Goal: Task Accomplishment & Management: Use online tool/utility

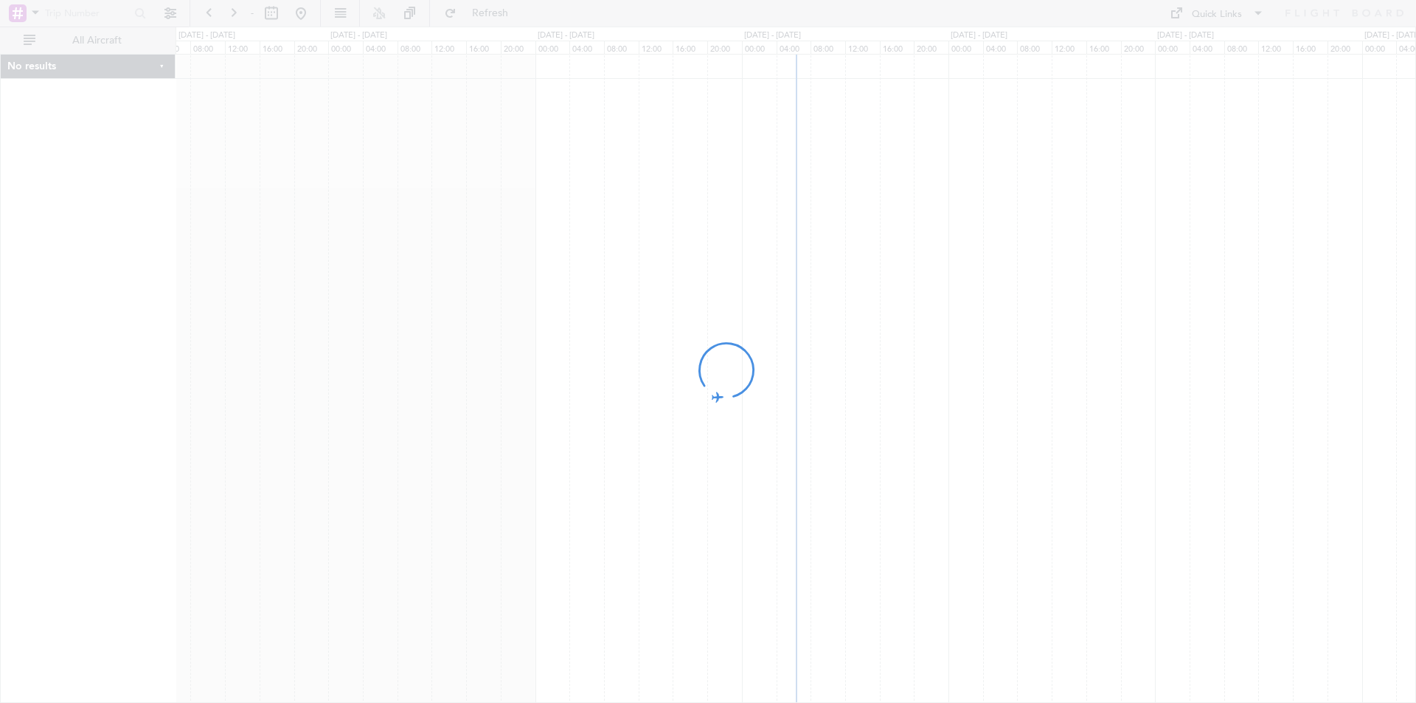
drag, startPoint x: 908, startPoint y: 249, endPoint x: 753, endPoint y: 239, distance: 155.3
click at [753, 239] on div at bounding box center [708, 351] width 1416 height 703
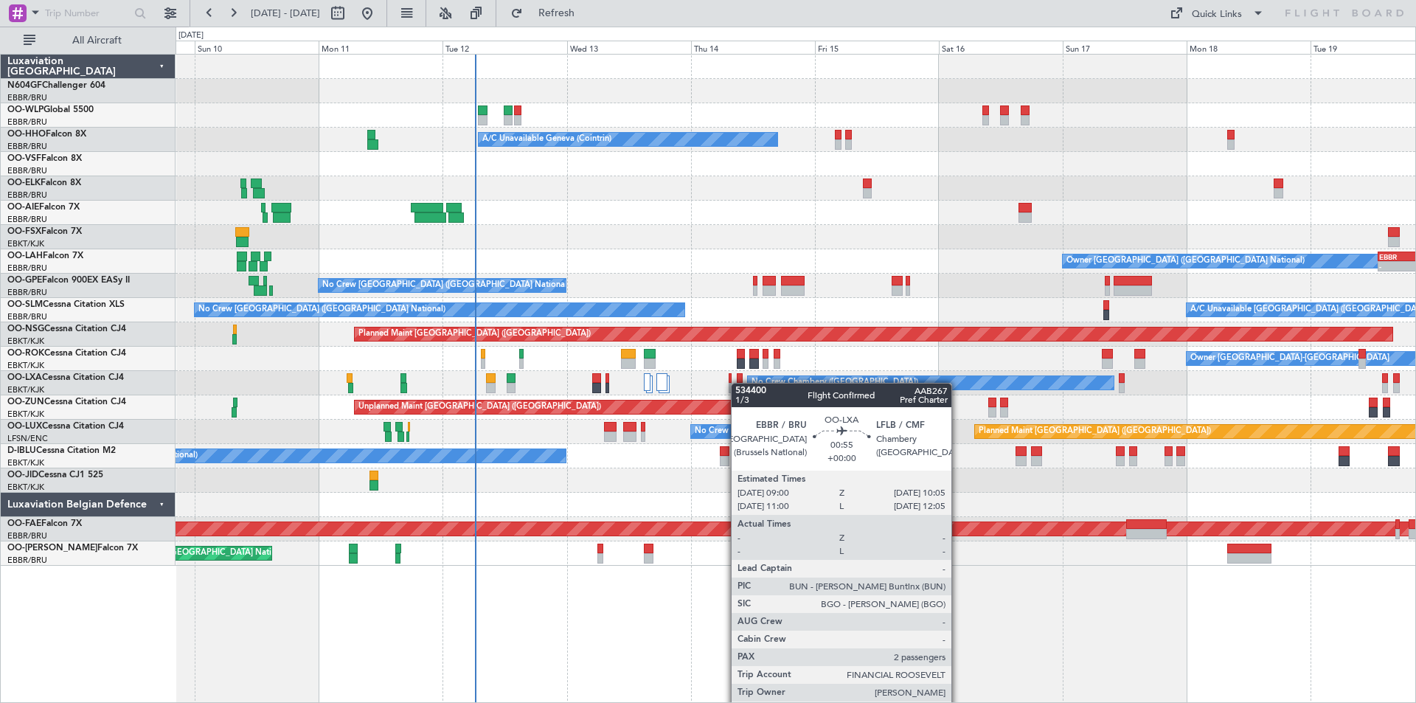
click at [738, 383] on div "Planned Maint [GEOGRAPHIC_DATA] ([GEOGRAPHIC_DATA]) Planned Maint Milan ([GEOGR…" at bounding box center [796, 310] width 1240 height 511
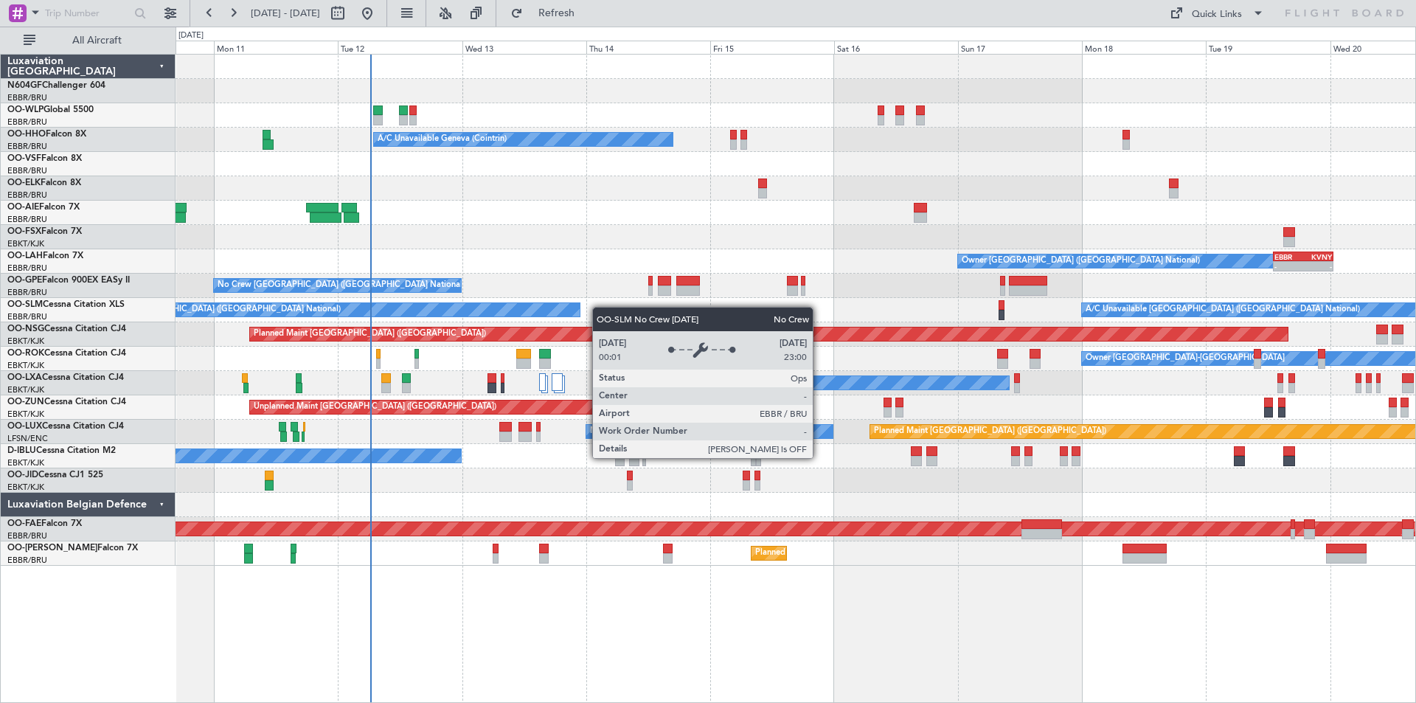
click at [578, 308] on div "Planned Maint [GEOGRAPHIC_DATA] ([GEOGRAPHIC_DATA]) A/C Unavailable Geneva (Coi…" at bounding box center [796, 310] width 1240 height 511
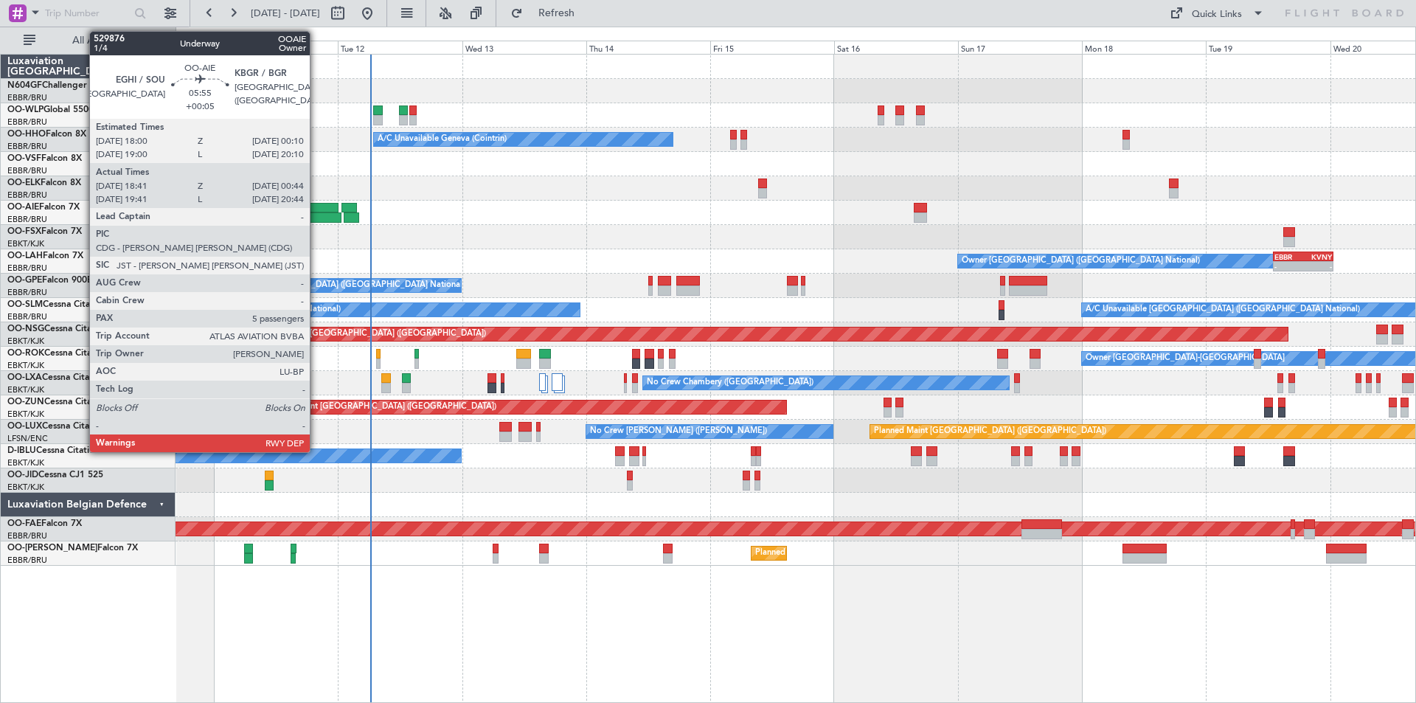
click at [316, 210] on div at bounding box center [322, 208] width 32 height 10
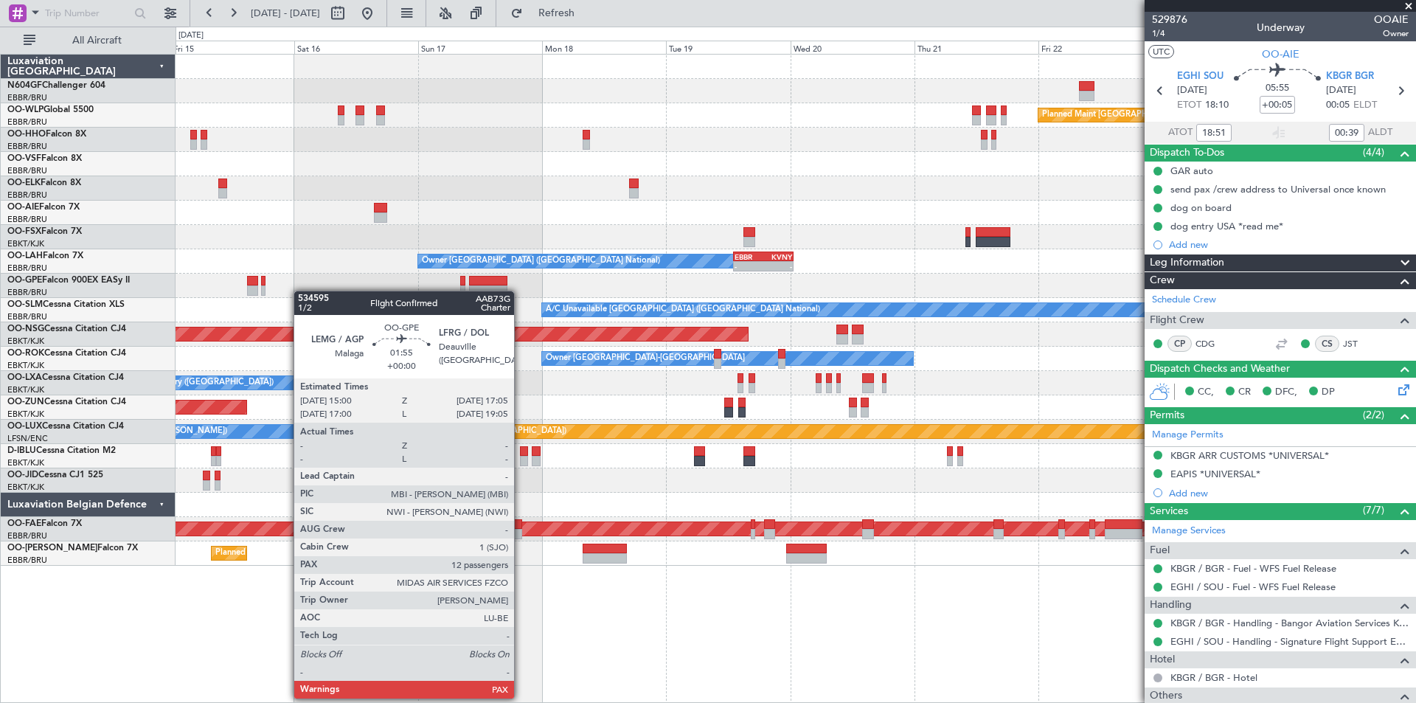
click at [236, 288] on div "Planned Maint [GEOGRAPHIC_DATA] ([GEOGRAPHIC_DATA]) A/C Unavailable Geneva (Coi…" at bounding box center [796, 310] width 1240 height 511
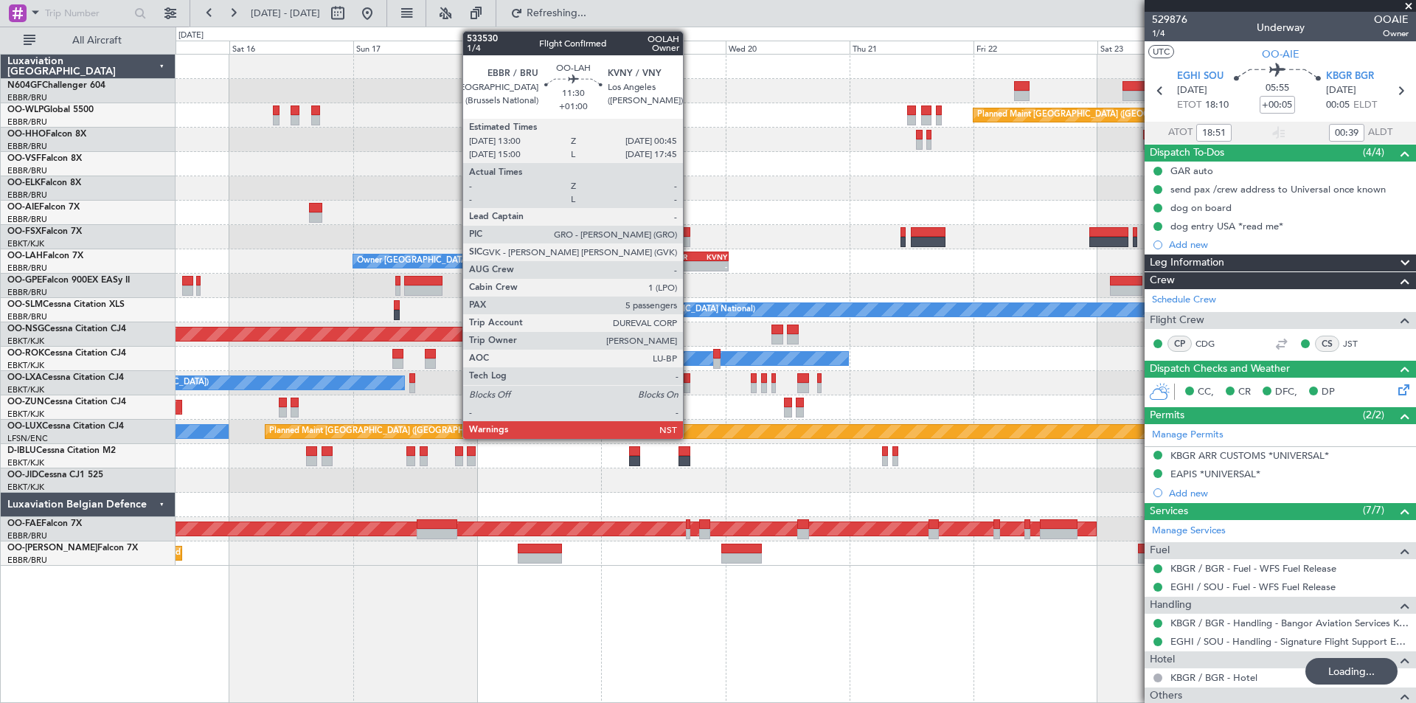
click at [690, 256] on div "EBBR" at bounding box center [684, 256] width 29 height 9
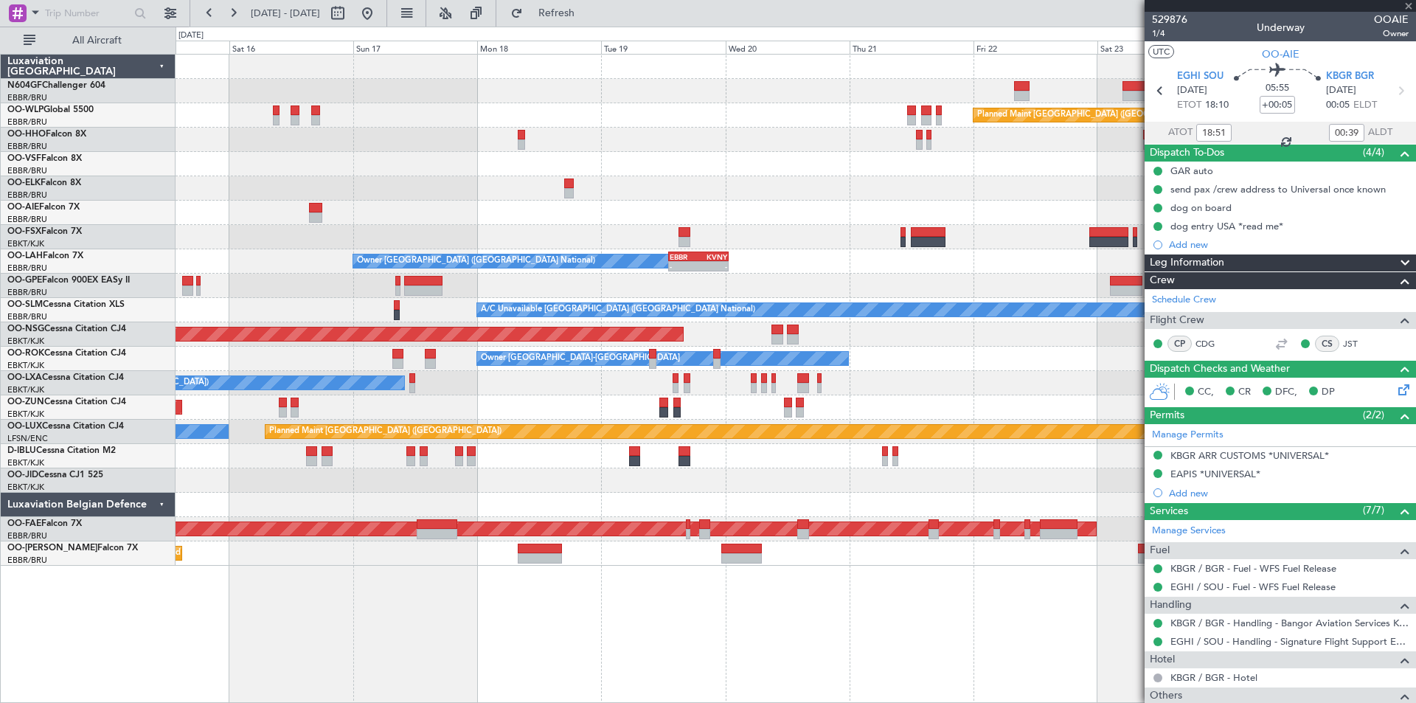
type input "+01:00"
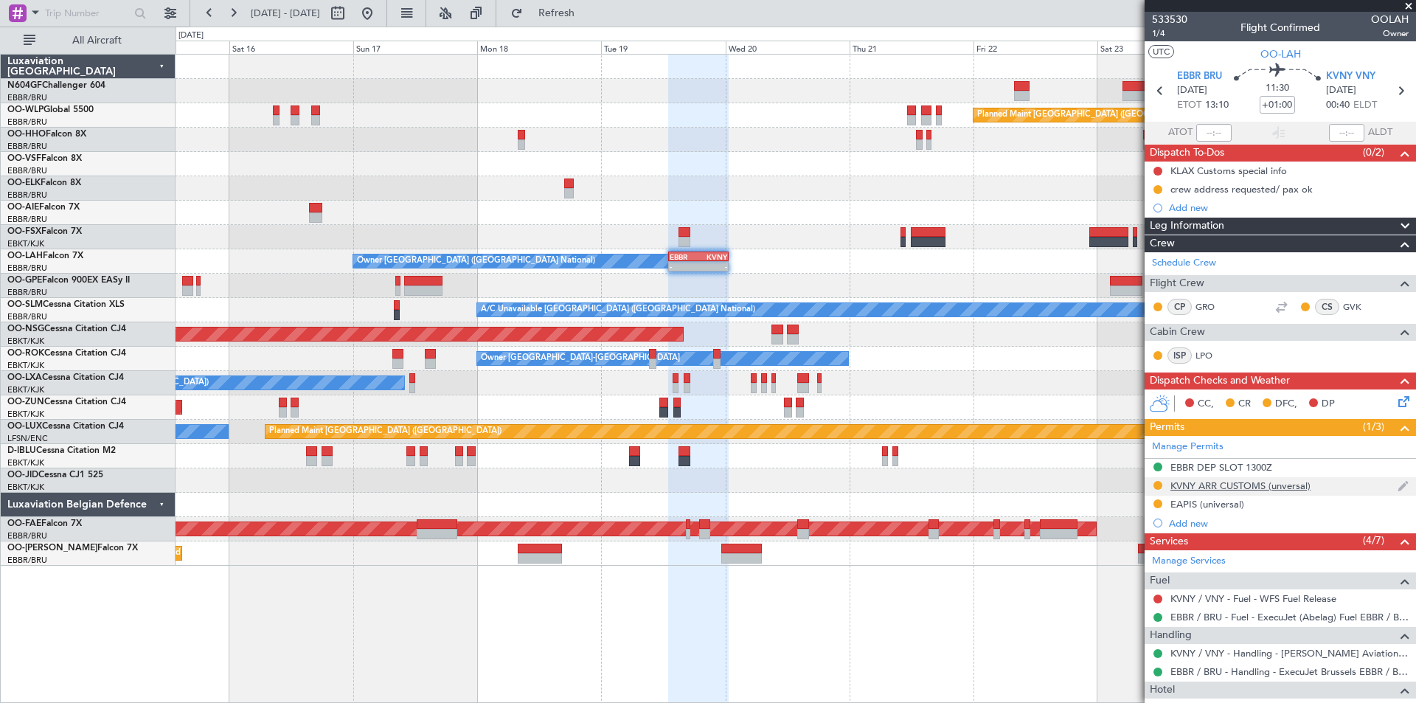
scroll to position [74, 0]
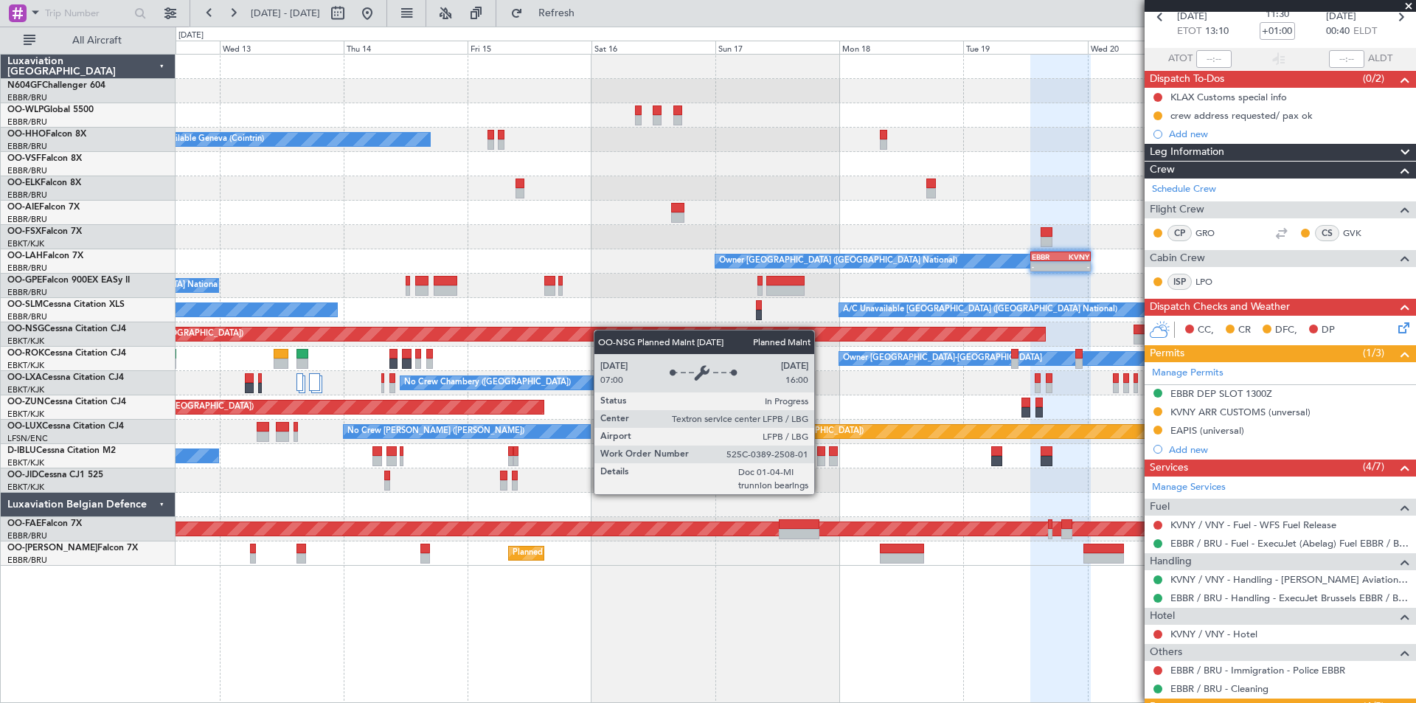
click at [1079, 381] on div "Planned Maint [GEOGRAPHIC_DATA] ([GEOGRAPHIC_DATA]) A/C Unavailable Geneva (Coi…" at bounding box center [796, 310] width 1240 height 511
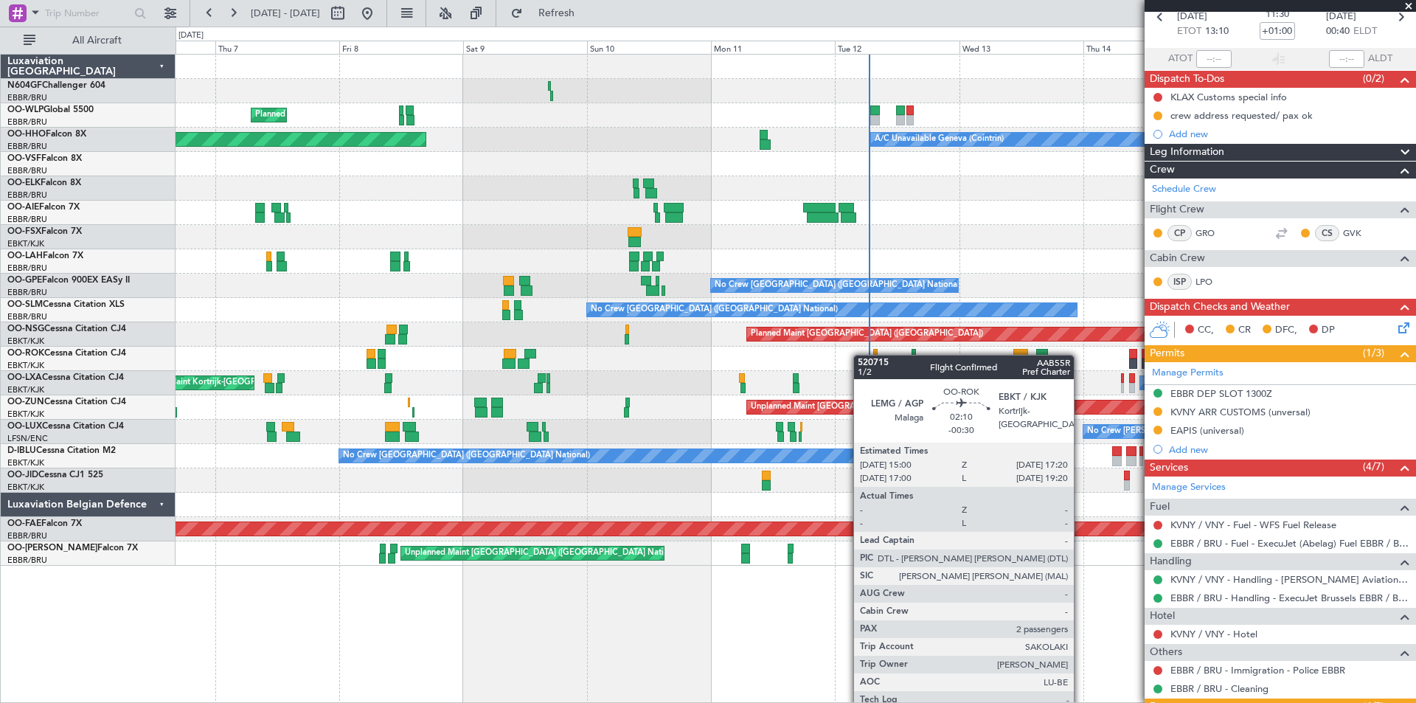
click at [960, 357] on div "Planned Maint Milan (Linate) A/C Unavailable Geneva (Cointrin) Planned Maint Ge…" at bounding box center [796, 310] width 1240 height 511
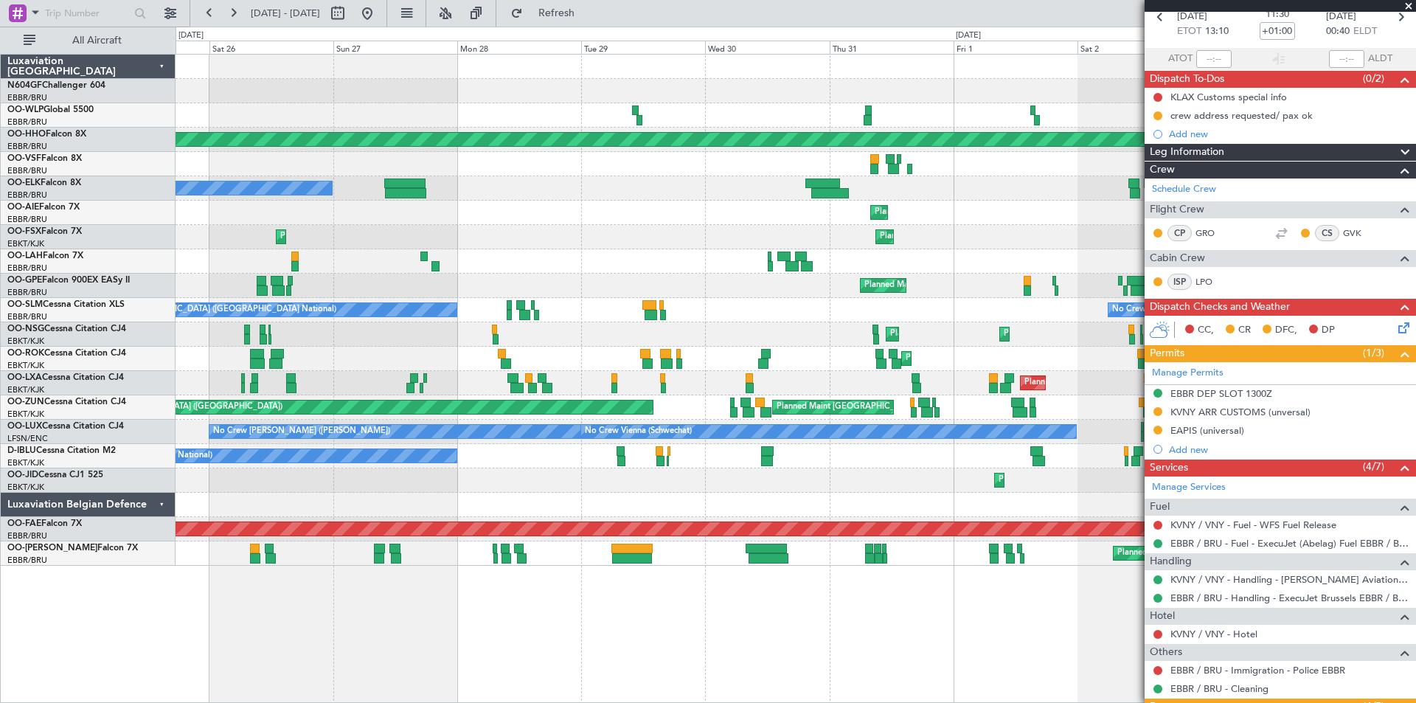
click at [936, 316] on div "Planned Maint Geneva (Cointrin) Owner [GEOGRAPHIC_DATA] (Brussels National) Pla…" at bounding box center [796, 310] width 1240 height 511
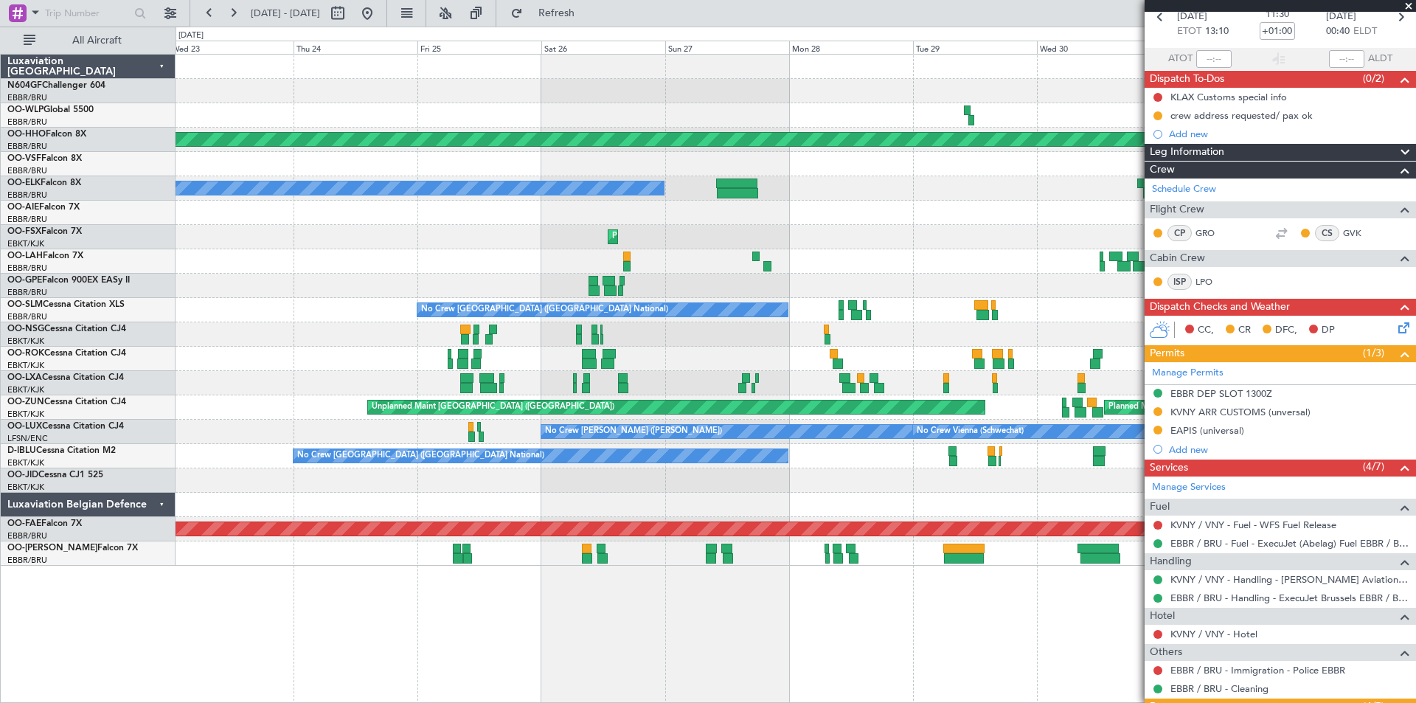
click at [813, 276] on div "Planned Maint Geneva (Cointrin) Owner [GEOGRAPHIC_DATA] (Brussels National) Pla…" at bounding box center [796, 310] width 1240 height 511
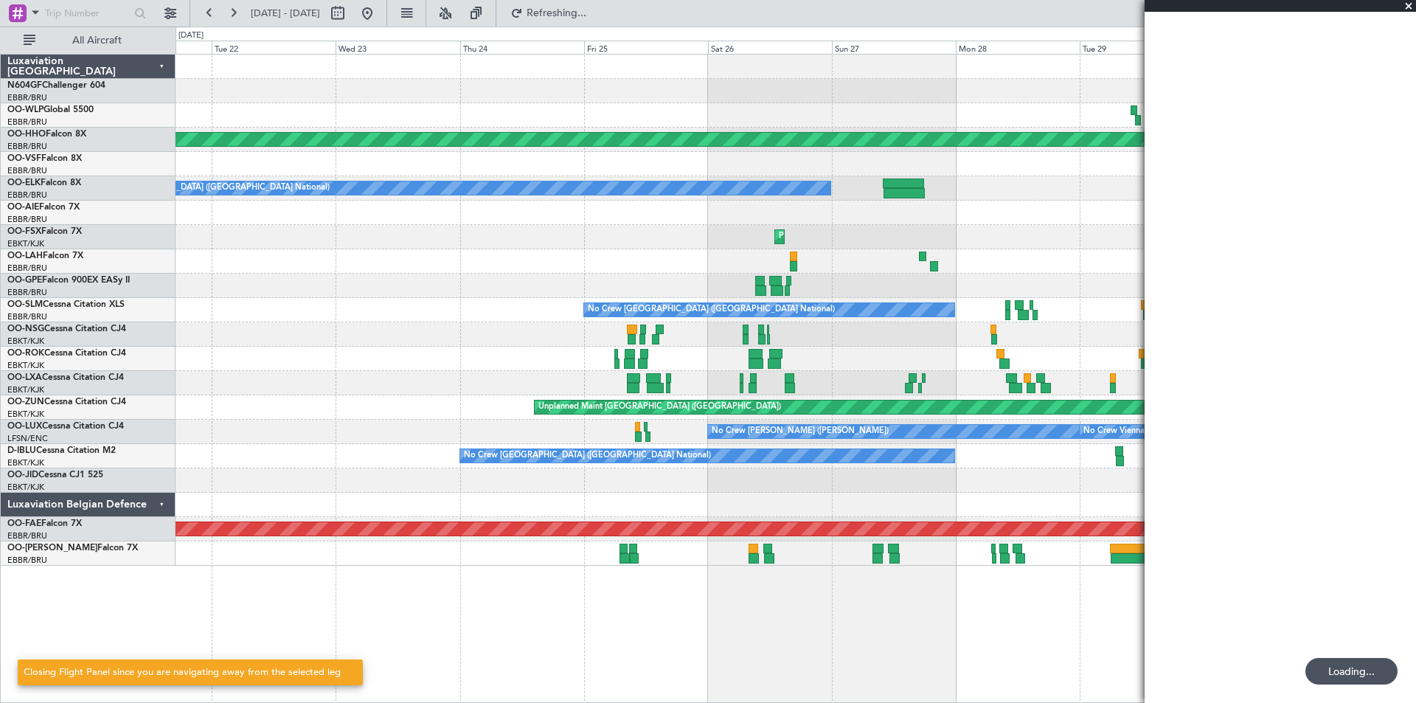
scroll to position [0, 0]
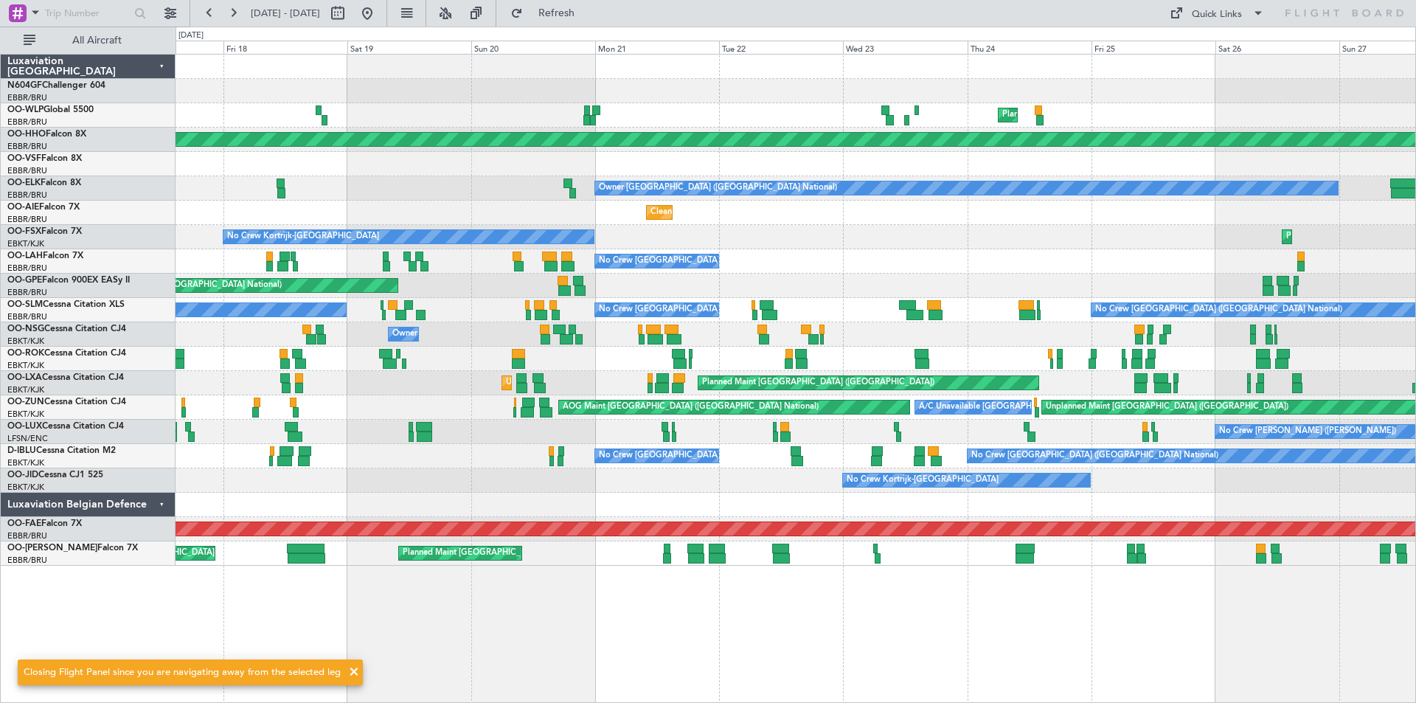
click at [829, 260] on div "Planned Maint Milan (Linate) Planned Maint Geneva ([GEOGRAPHIC_DATA]) Owner [GE…" at bounding box center [796, 310] width 1240 height 511
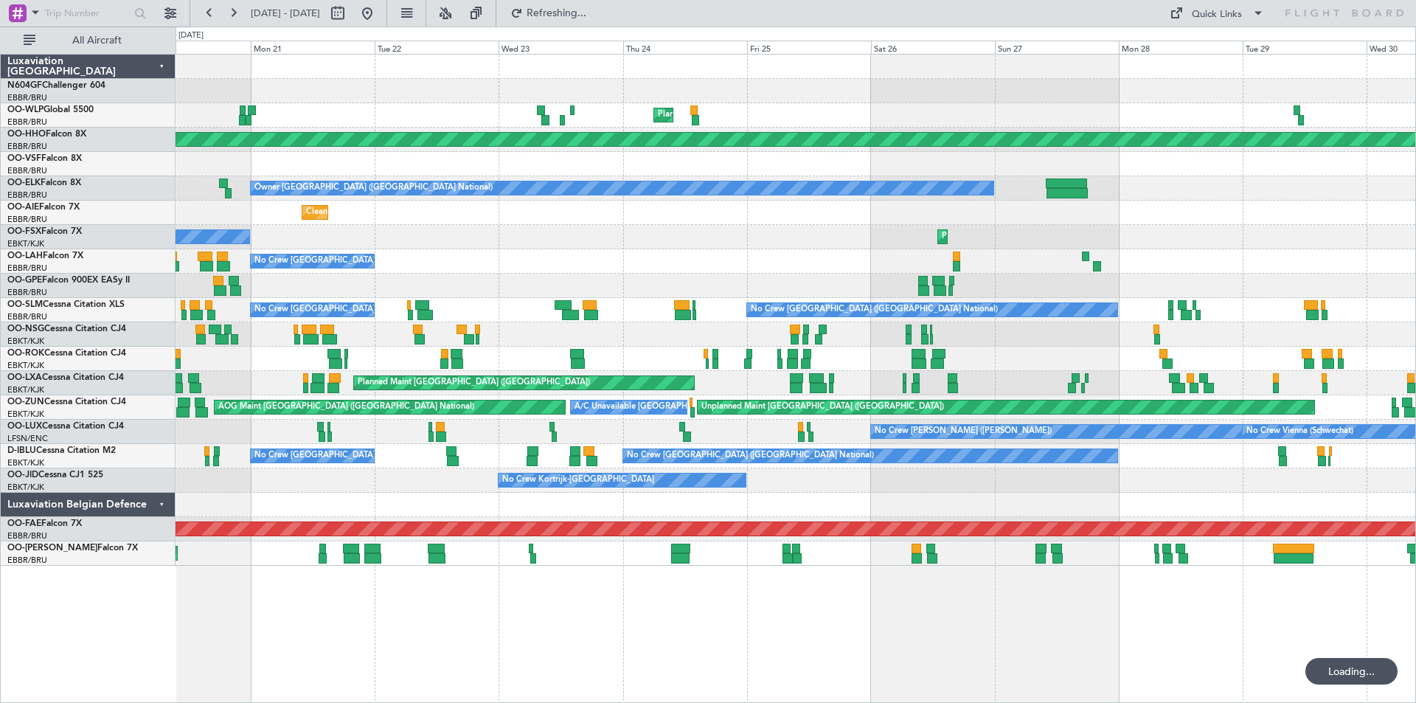
click at [613, 231] on div "Planned Maint Milan (Linate) Planned Maint Geneva ([GEOGRAPHIC_DATA]) Owner [GE…" at bounding box center [796, 310] width 1240 height 511
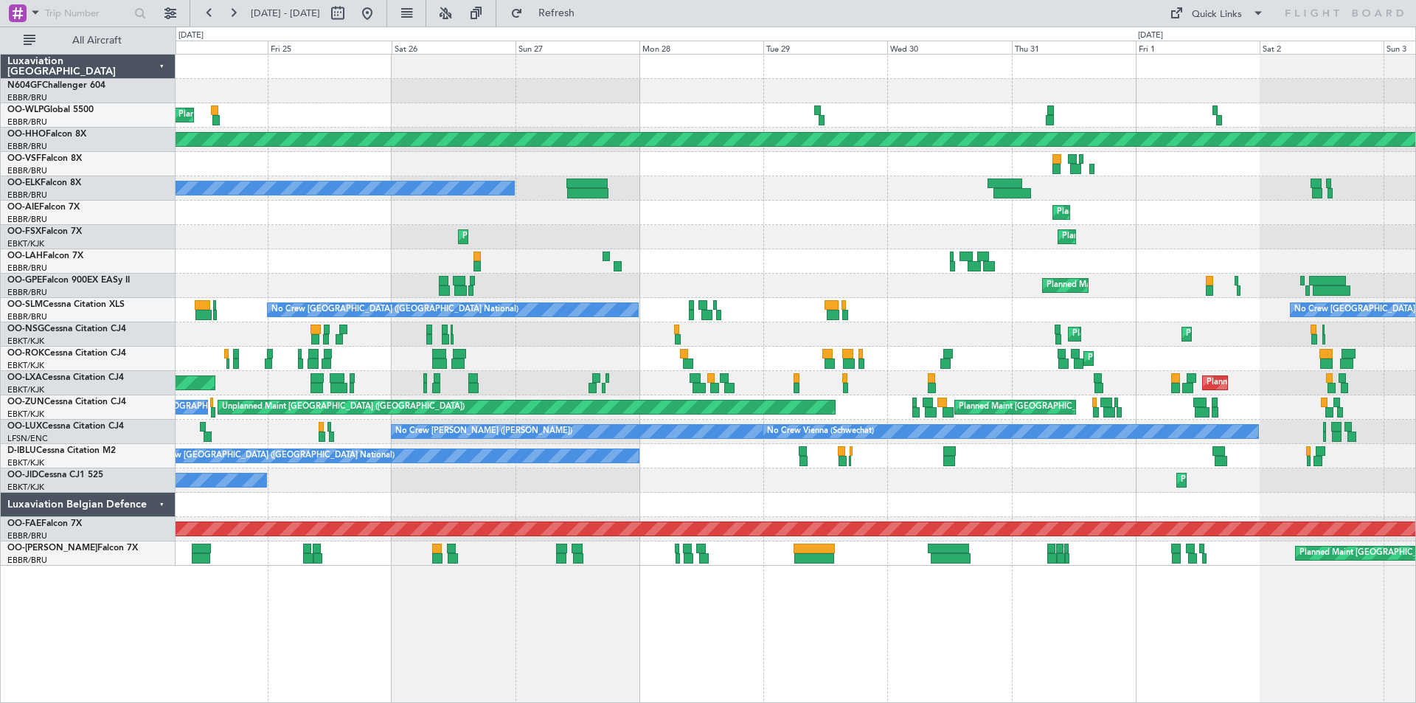
click at [671, 224] on div "Planned Maint [GEOGRAPHIC_DATA] ([GEOGRAPHIC_DATA] National)" at bounding box center [796, 213] width 1240 height 24
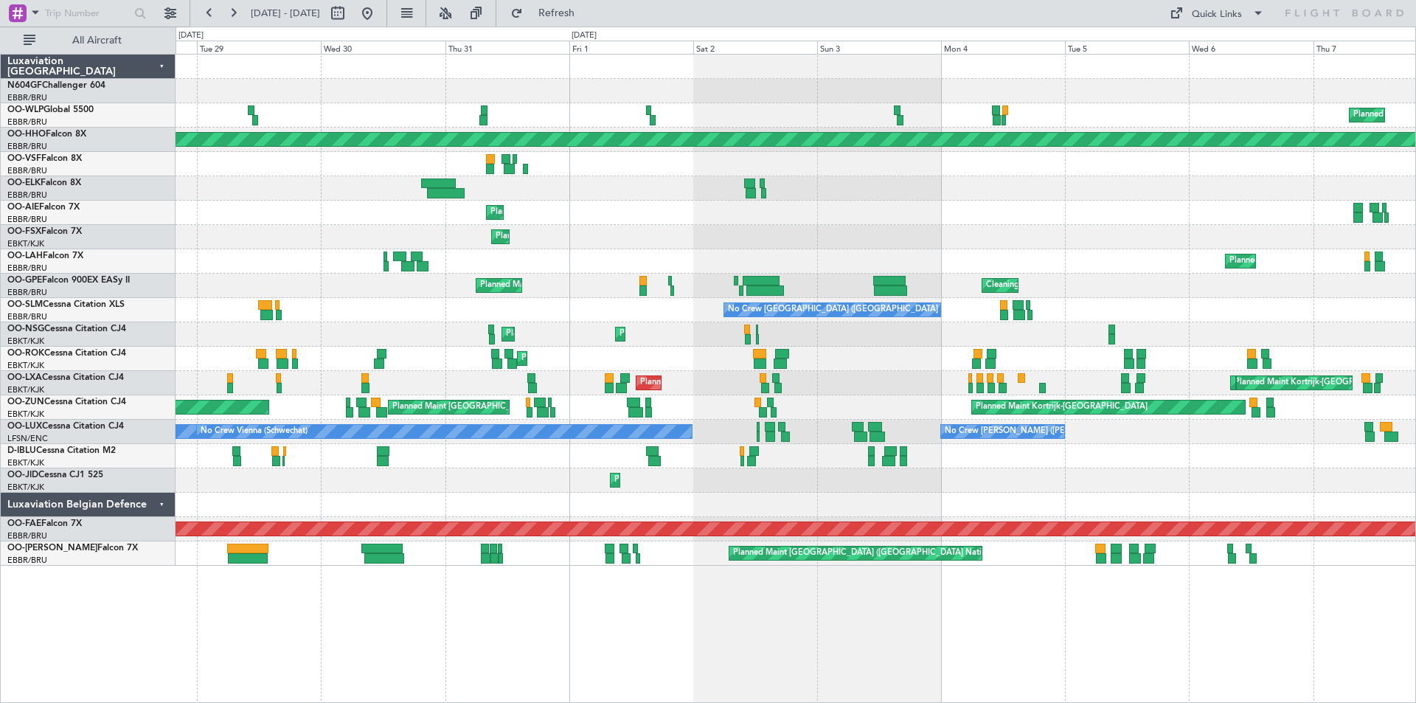
click at [567, 211] on div "Planned Maint [GEOGRAPHIC_DATA] ([GEOGRAPHIC_DATA] National)" at bounding box center [796, 213] width 1240 height 24
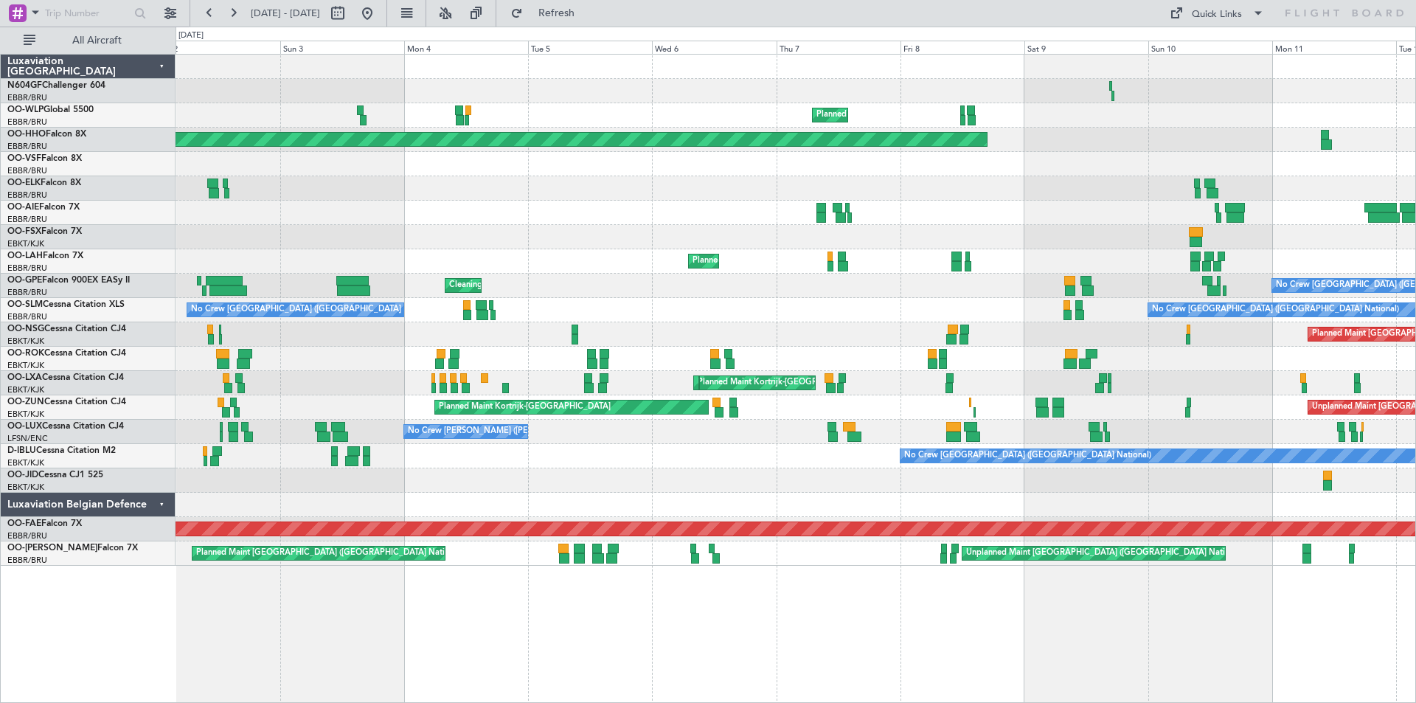
click at [503, 214] on div "Planned Maint [GEOGRAPHIC_DATA] ([GEOGRAPHIC_DATA] National)" at bounding box center [796, 213] width 1240 height 24
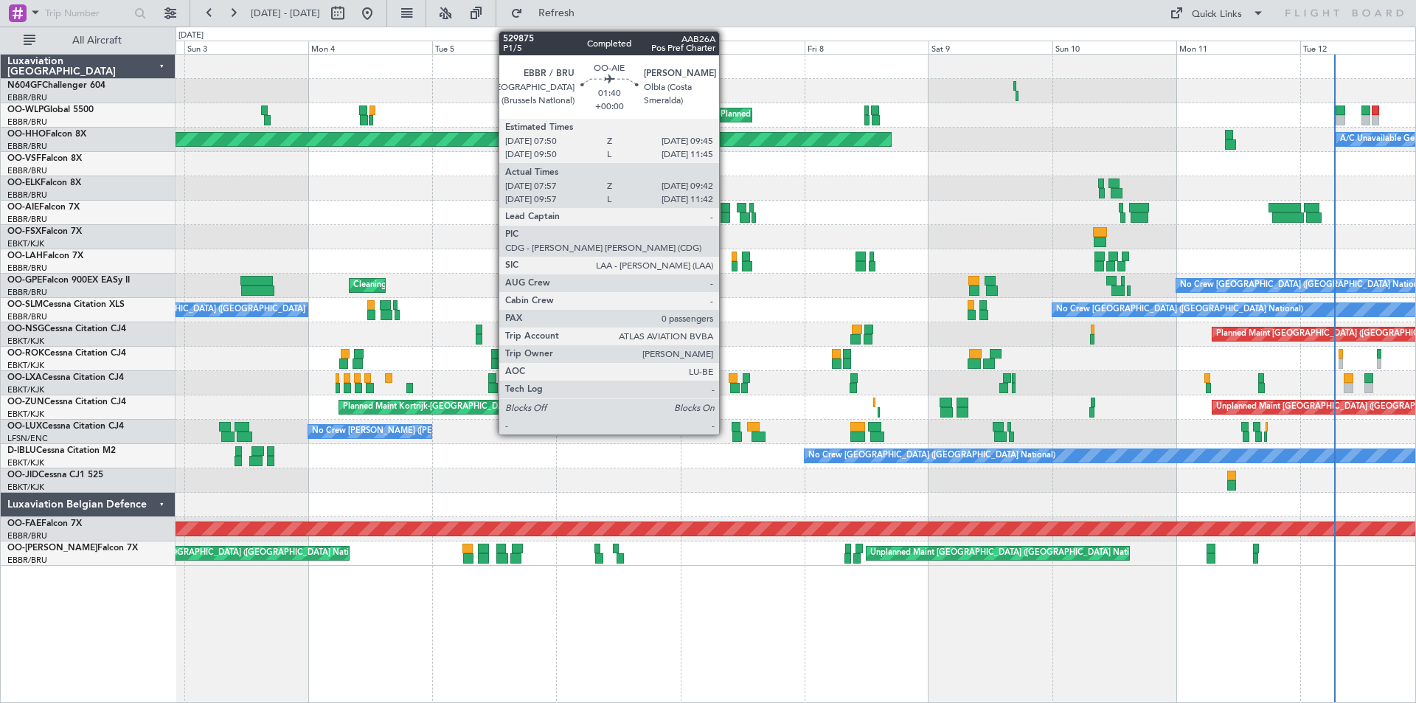
click at [726, 210] on div at bounding box center [726, 208] width 10 height 10
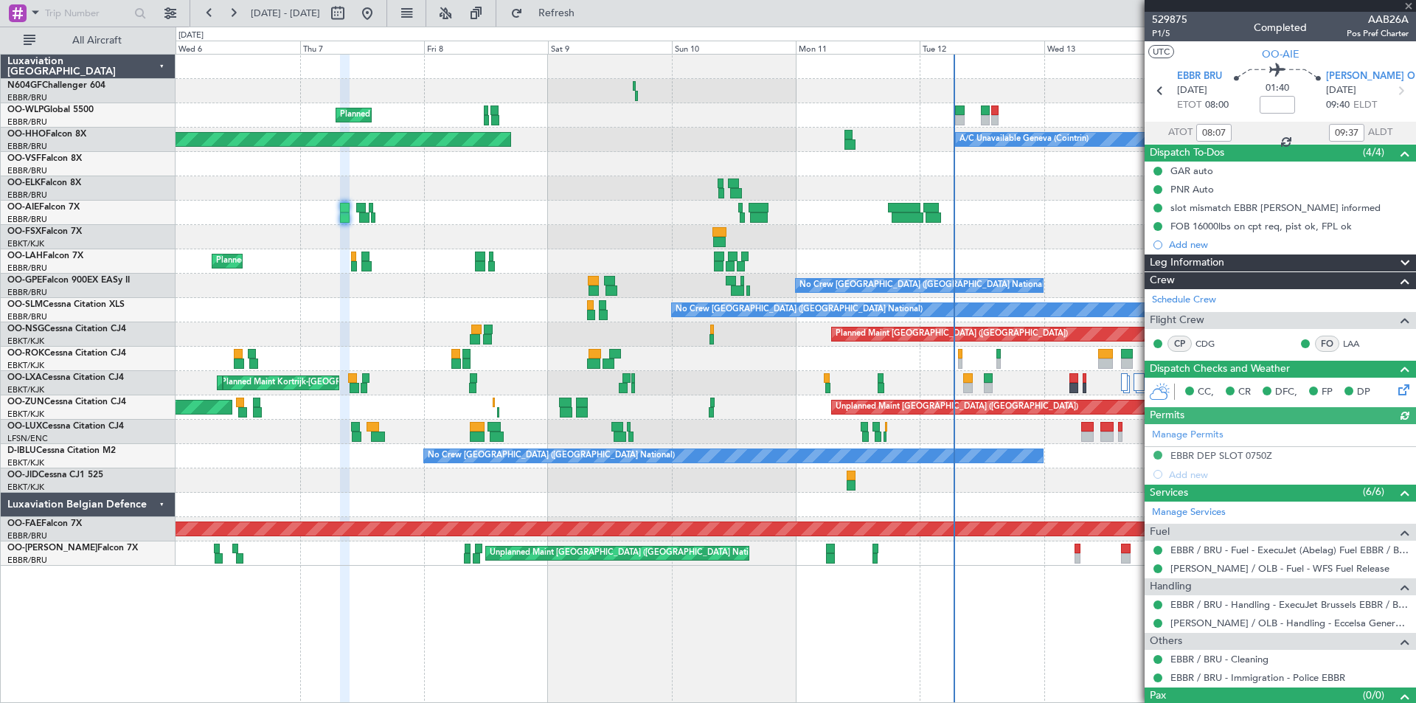
click at [455, 264] on div "Planned Maint Milan (Linate) Planned Maint Geneva ([GEOGRAPHIC_DATA]) A/C Unava…" at bounding box center [796, 310] width 1240 height 511
click at [904, 551] on div "Unplanned Maint [GEOGRAPHIC_DATA] ([GEOGRAPHIC_DATA] National) Planned Maint [G…" at bounding box center [796, 553] width 1240 height 24
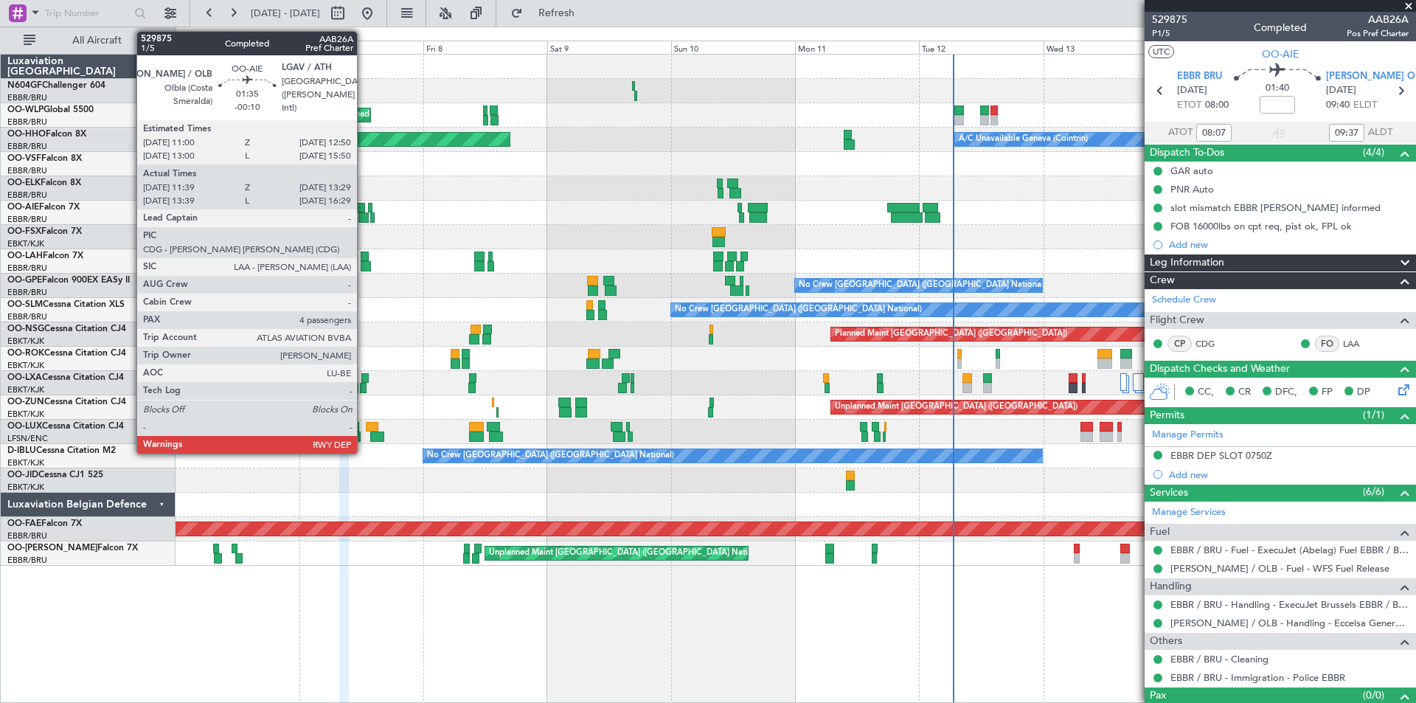
click at [364, 213] on div at bounding box center [364, 217] width 10 height 10
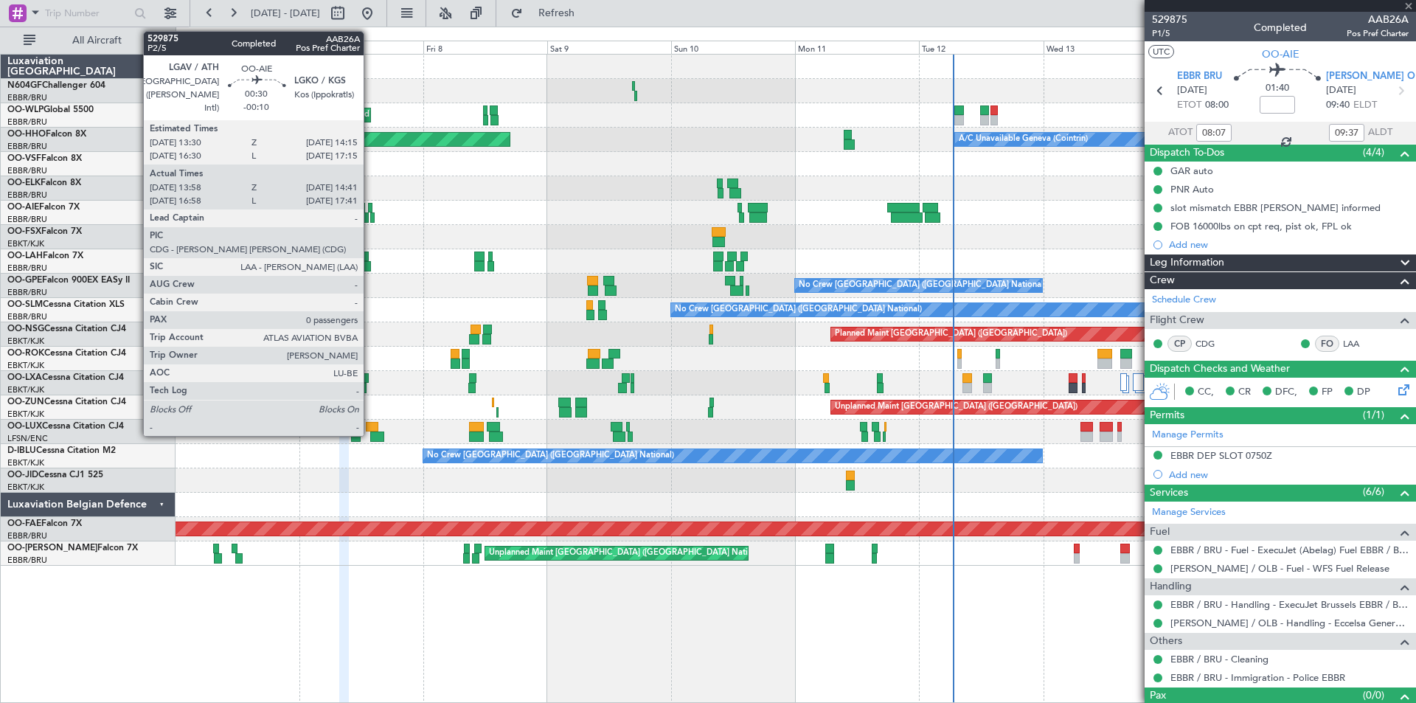
type input "-00:10"
type input "11:49"
type input "13:24"
type input "4"
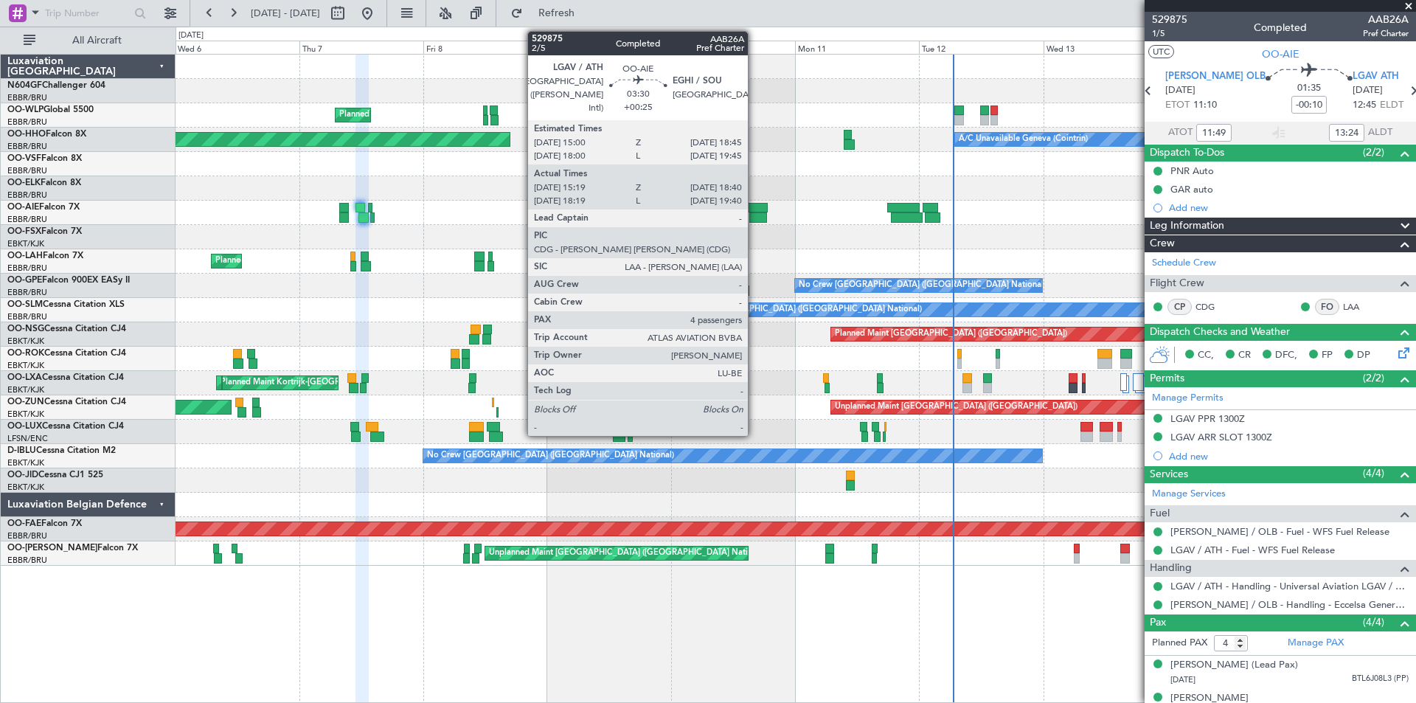
click at [755, 217] on div at bounding box center [758, 217] width 18 height 10
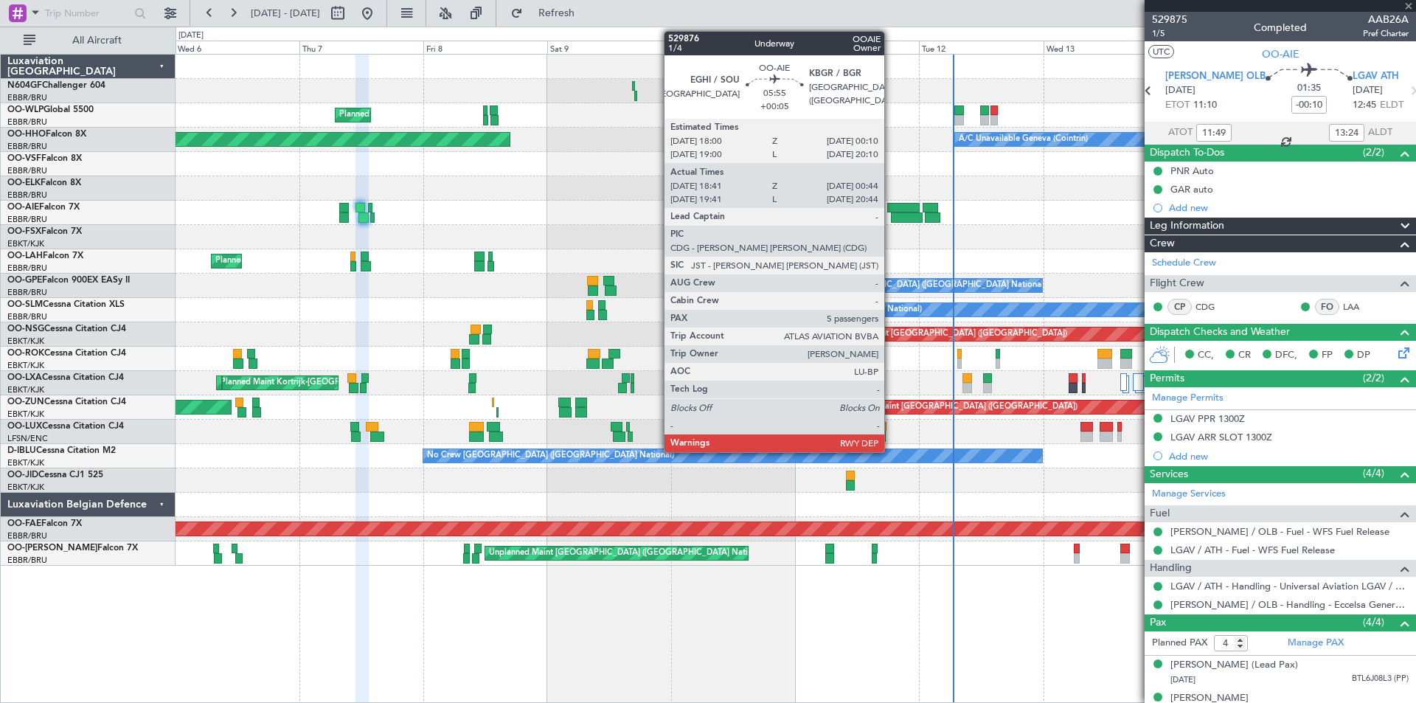
type input "+00:25"
type input "15:29"
type input "18:35"
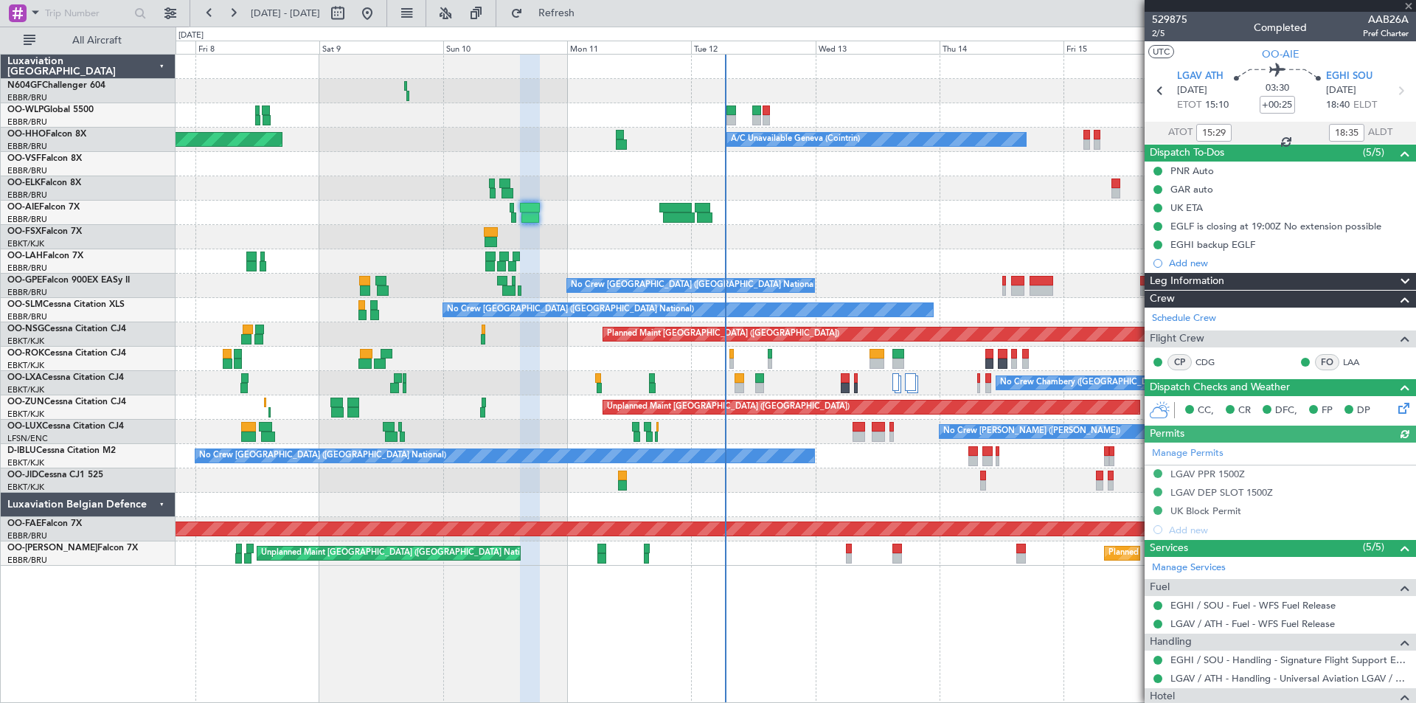
click at [581, 589] on div "Planned Maint Milan (Linate) Planned Maint Geneva ([GEOGRAPHIC_DATA]) A/C Unava…" at bounding box center [796, 378] width 1241 height 649
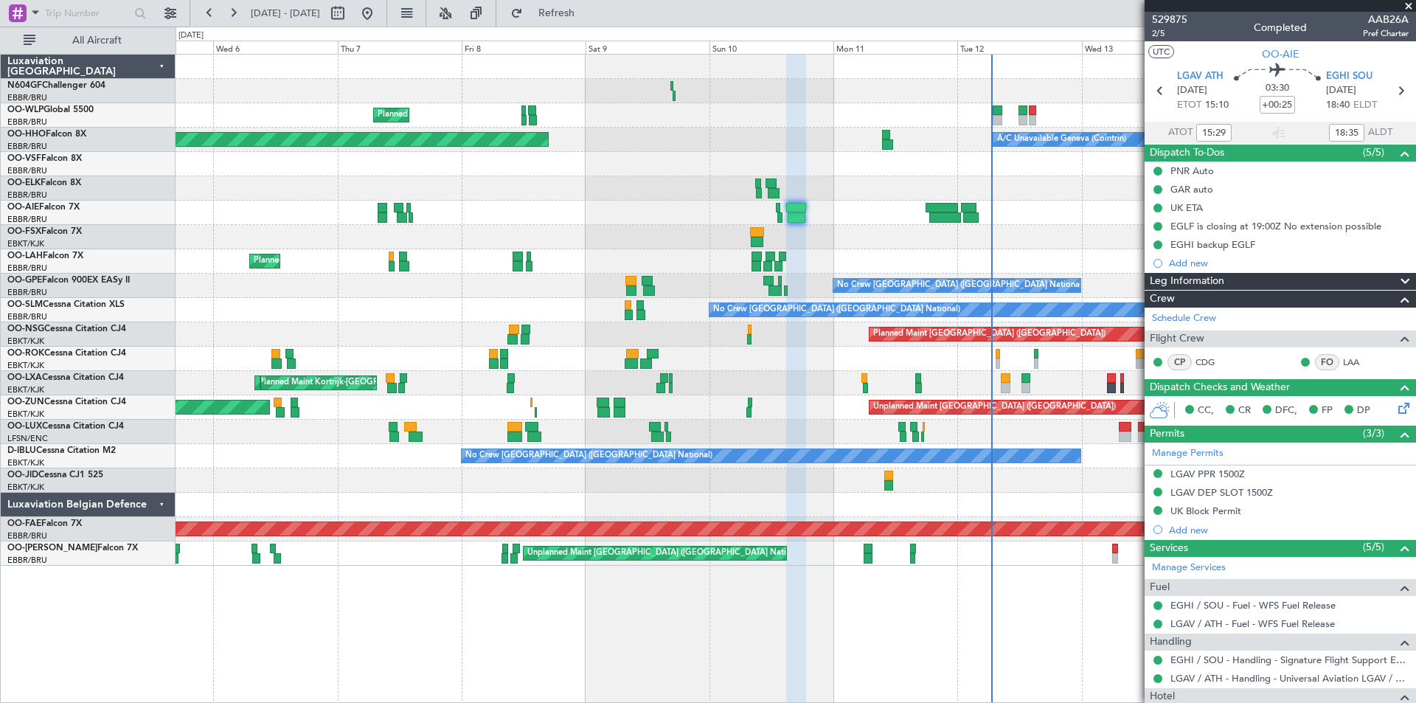
click at [798, 243] on div "Planned Maint Milan (Linate) Planned Maint Geneva ([GEOGRAPHIC_DATA]) A/C Unava…" at bounding box center [796, 310] width 1240 height 511
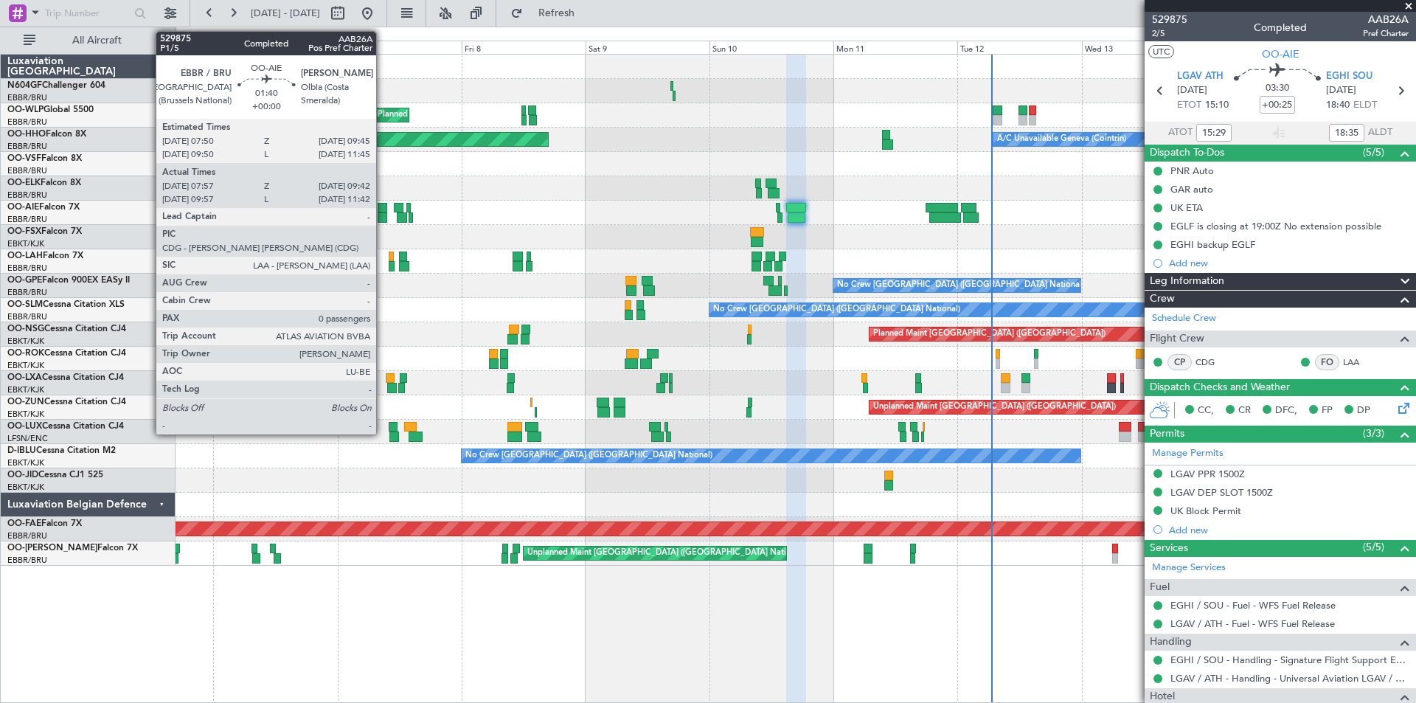
click at [383, 212] on div at bounding box center [383, 217] width 10 height 10
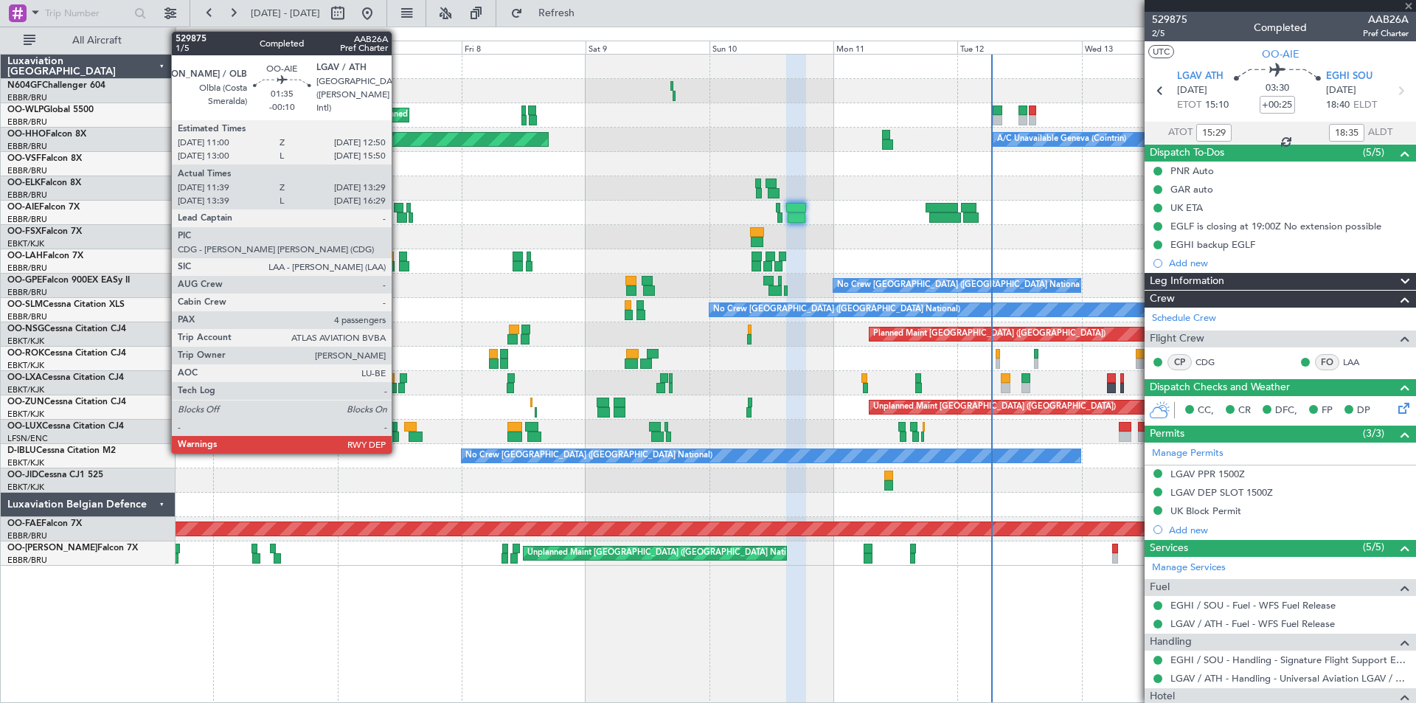
type input "08:07"
type input "09:37"
type input "0"
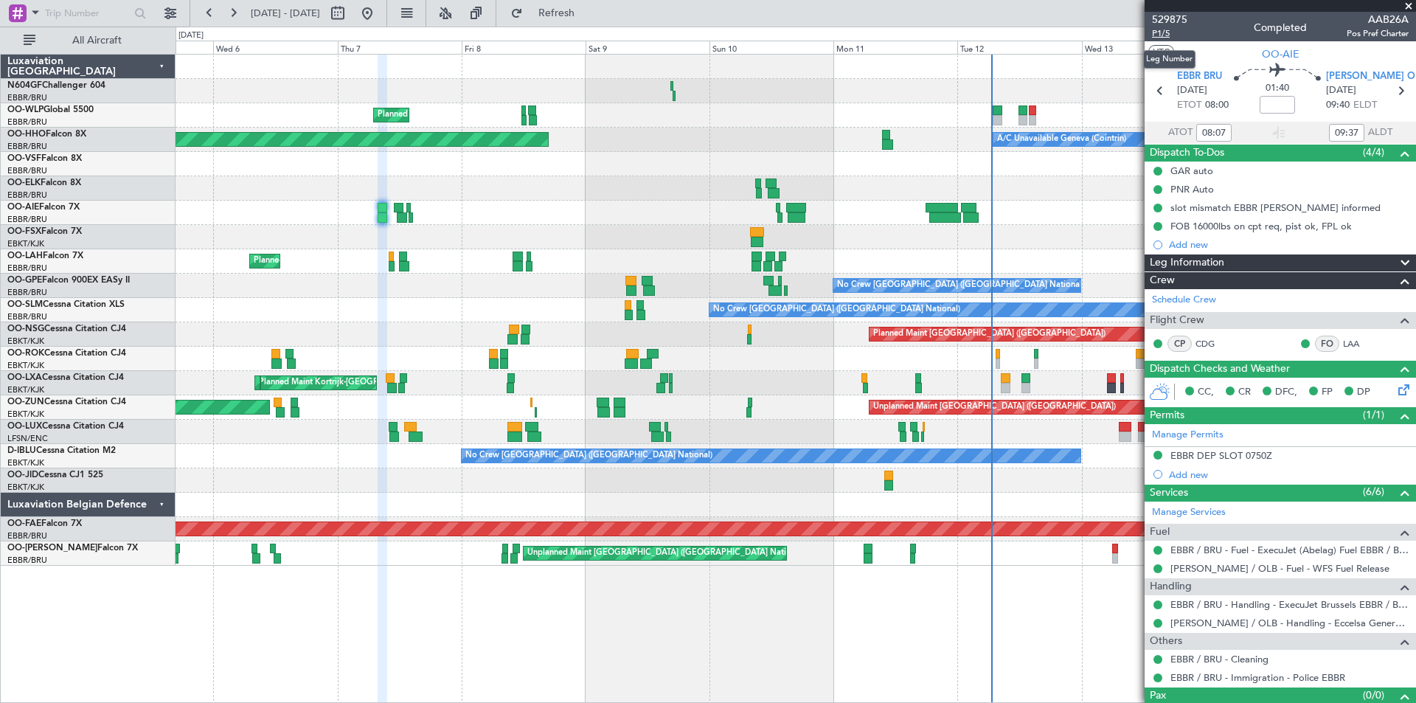
click at [1160, 32] on span "P1/5" at bounding box center [1169, 33] width 35 height 13
click at [588, 11] on span "Refresh" at bounding box center [557, 13] width 62 height 10
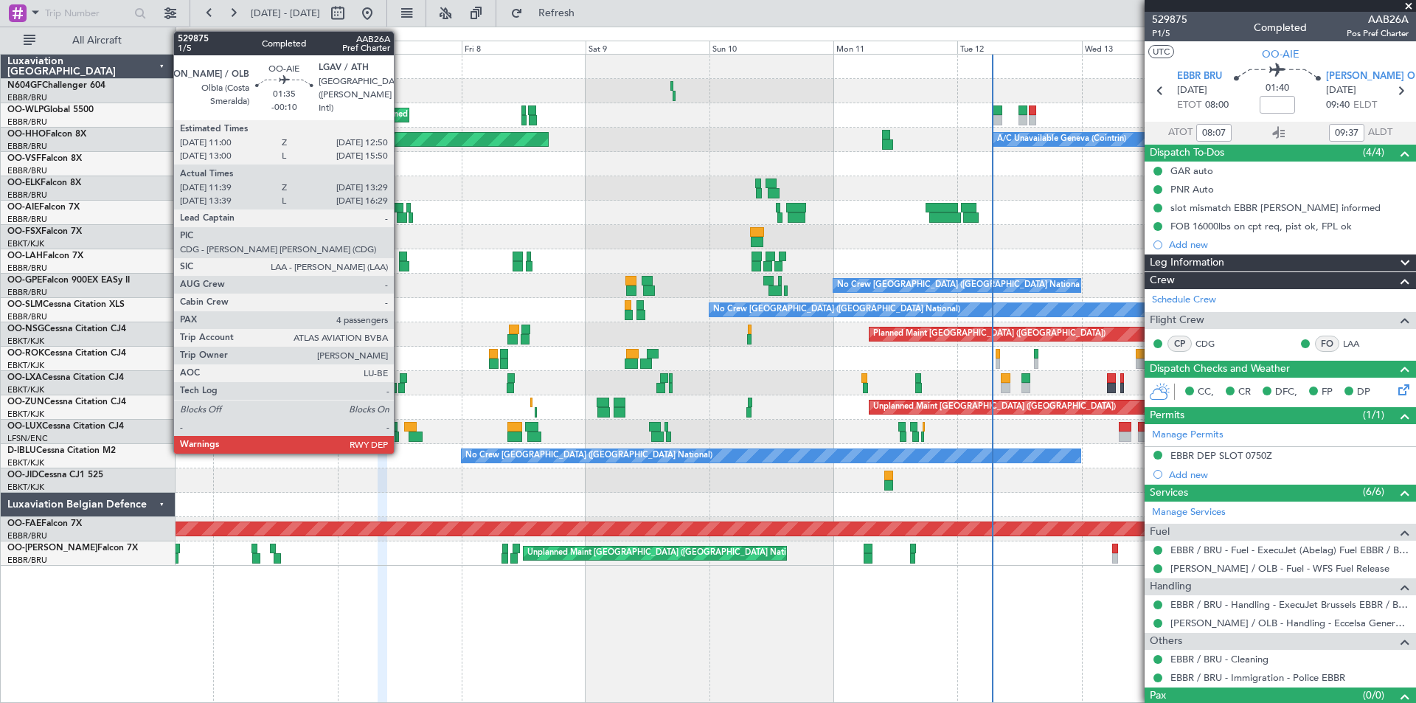
click at [400, 222] on div at bounding box center [402, 217] width 10 height 10
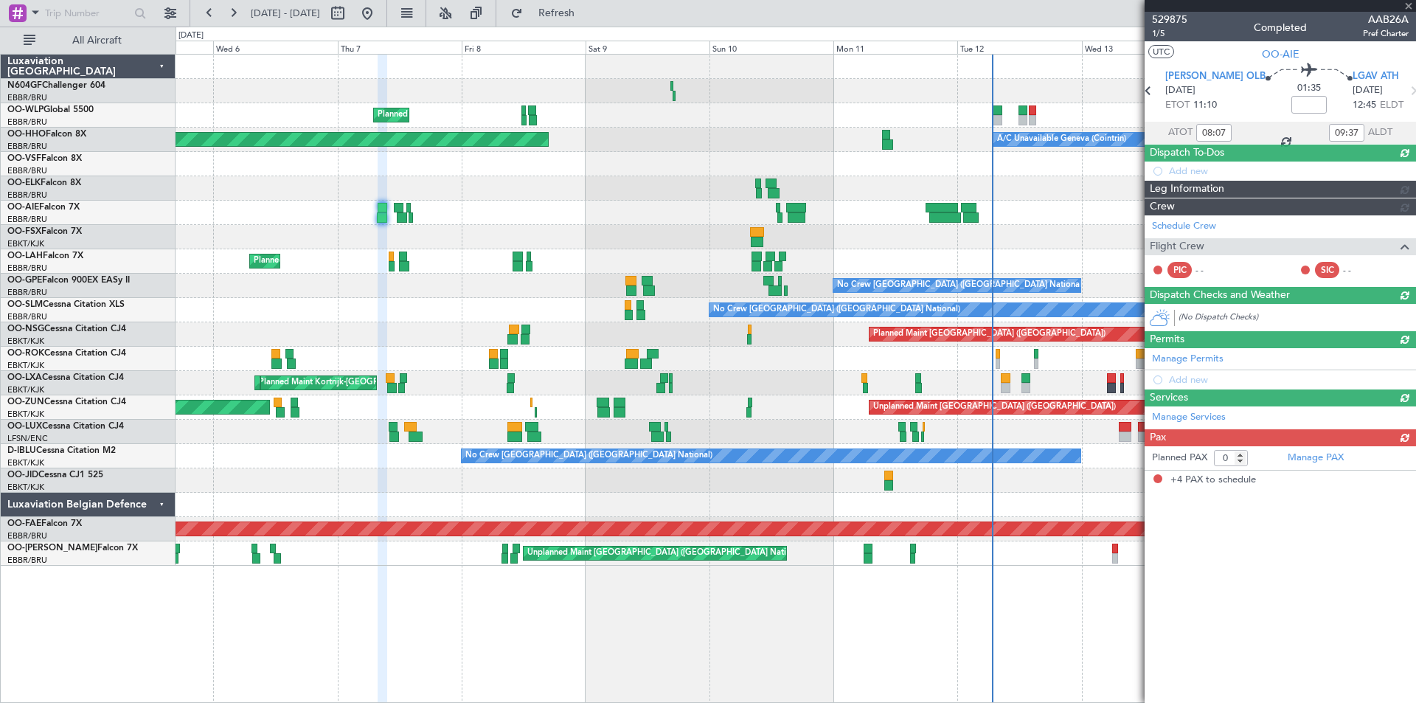
type input "-00:10"
type input "11:49"
type input "13:24"
type input "4"
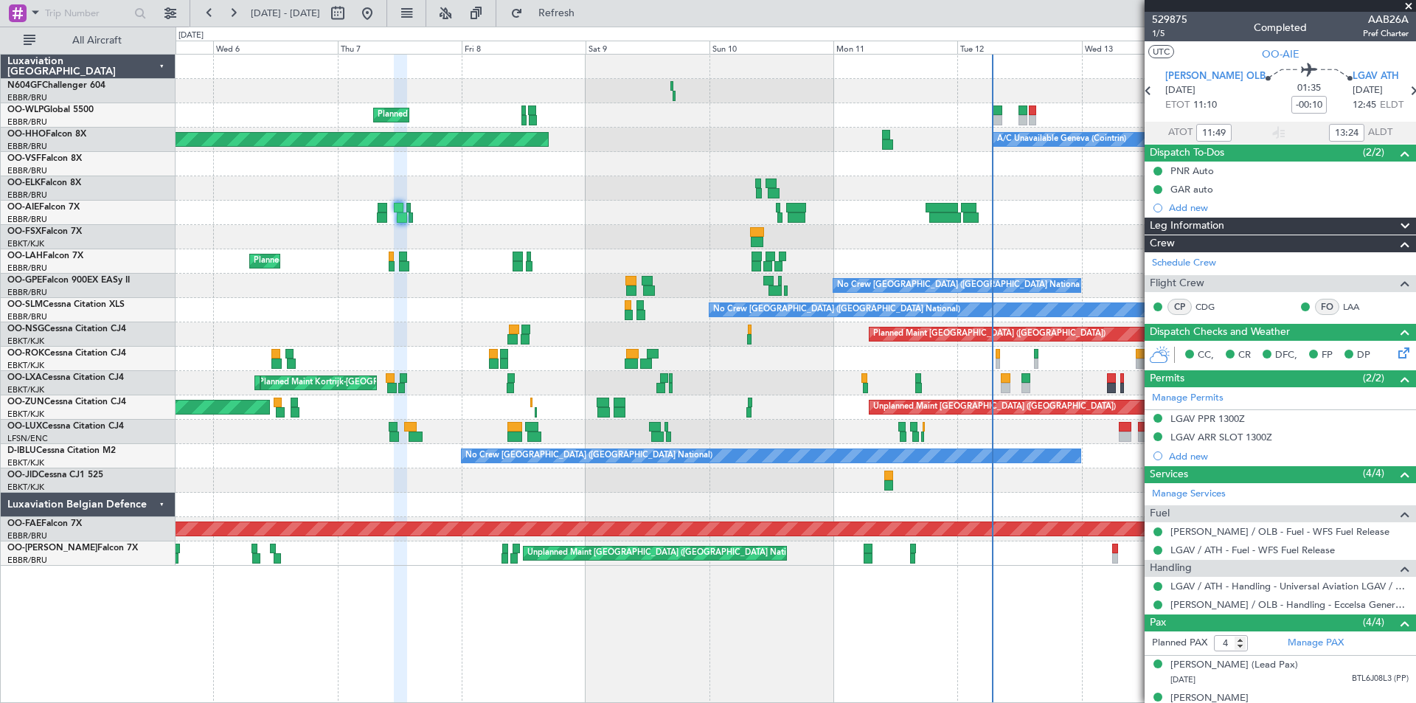
click at [356, 669] on div "Planned Maint Milan (Linate) Planned Maint Geneva ([GEOGRAPHIC_DATA]) A/C Unava…" at bounding box center [796, 378] width 1241 height 649
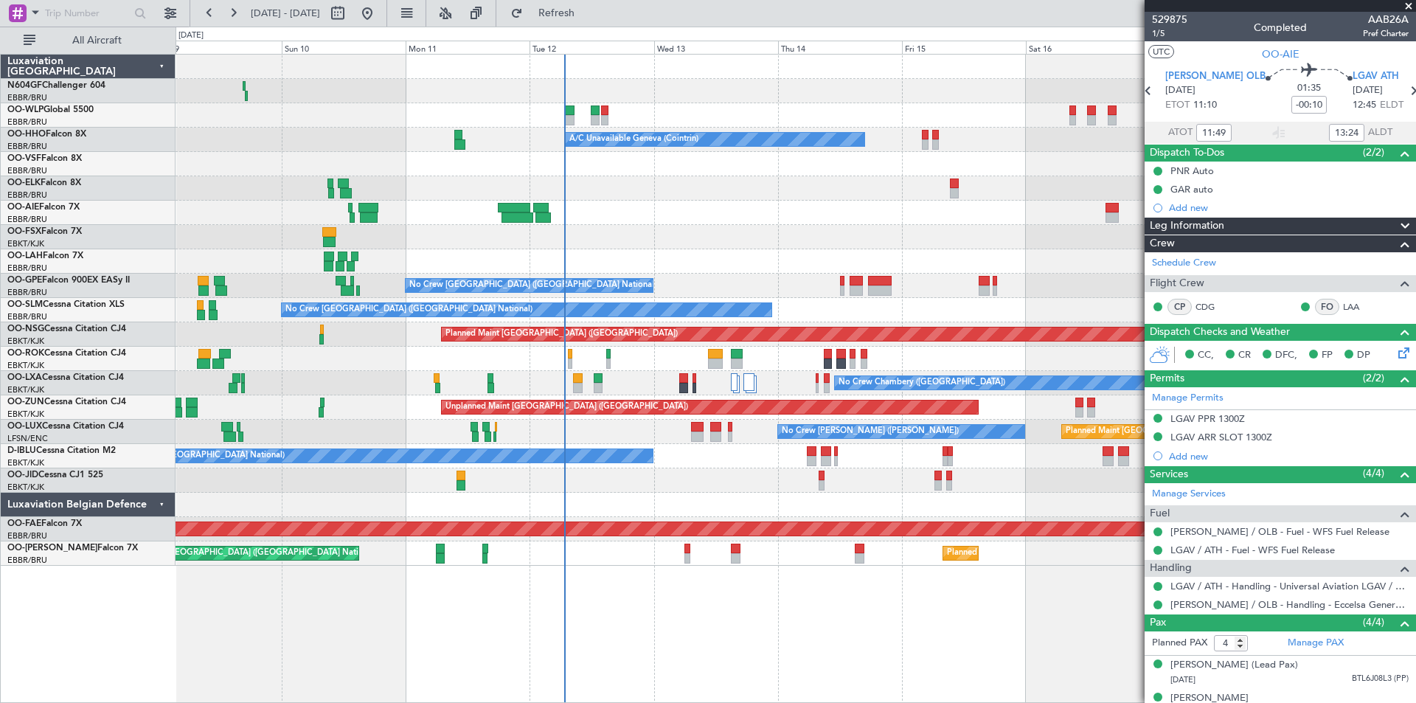
click at [665, 493] on div at bounding box center [796, 505] width 1240 height 24
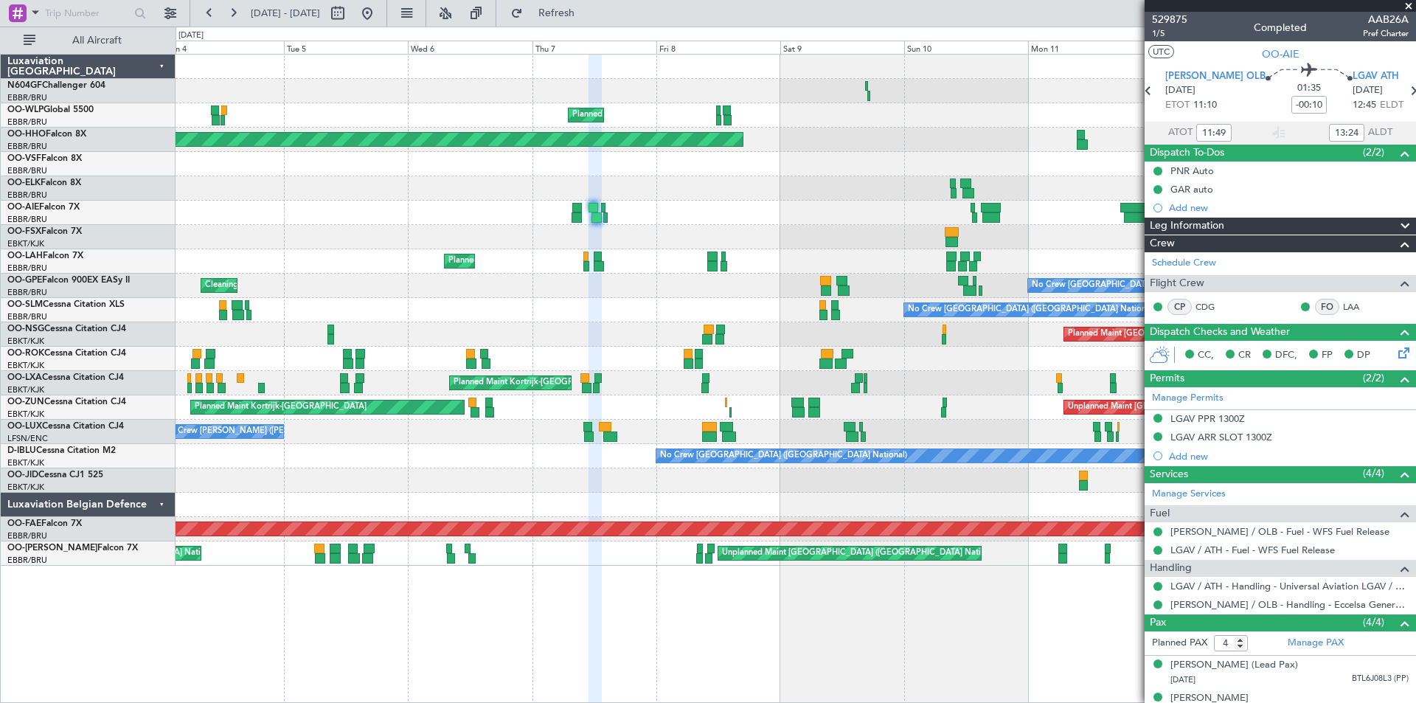
click at [1047, 395] on div "Planned Maint Milan (Linate) A/C Unavailable Geneva (Cointrin) Planned Maint Ge…" at bounding box center [796, 310] width 1240 height 511
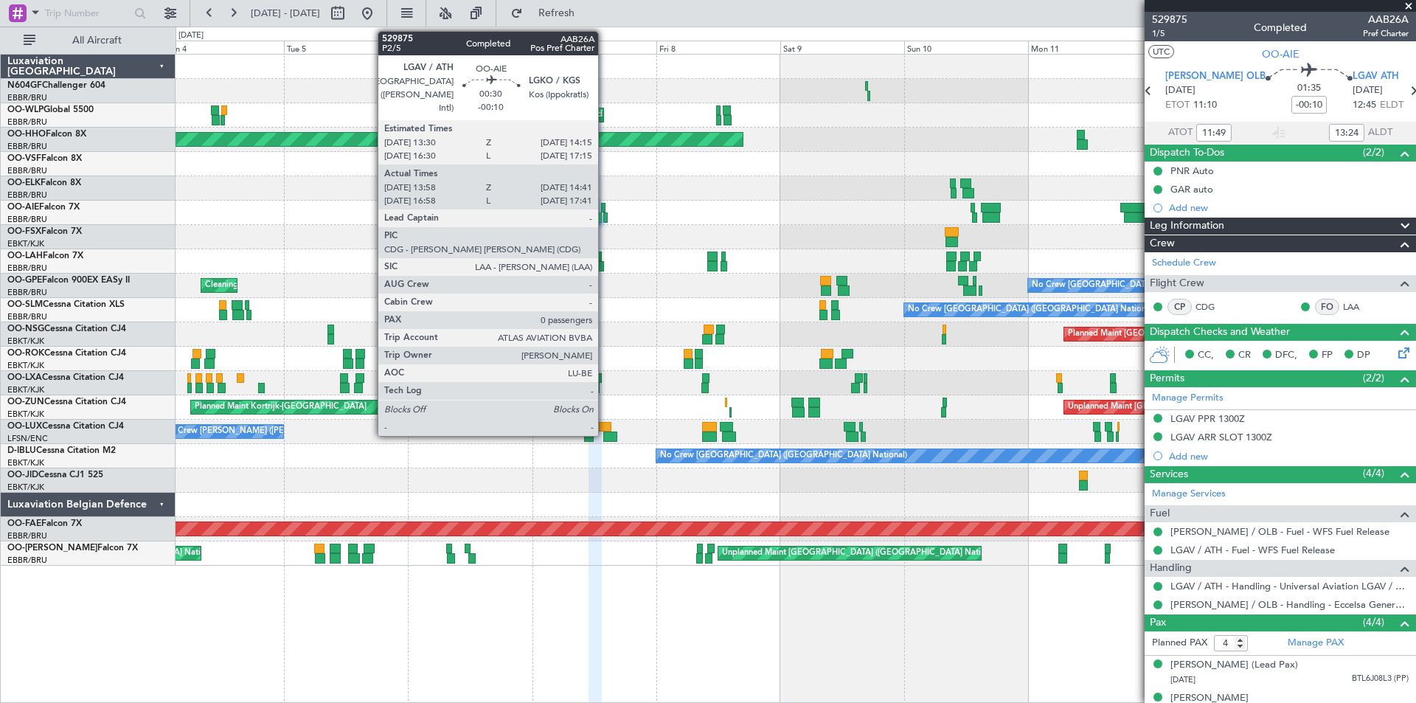
click at [603, 220] on div at bounding box center [605, 217] width 4 height 10
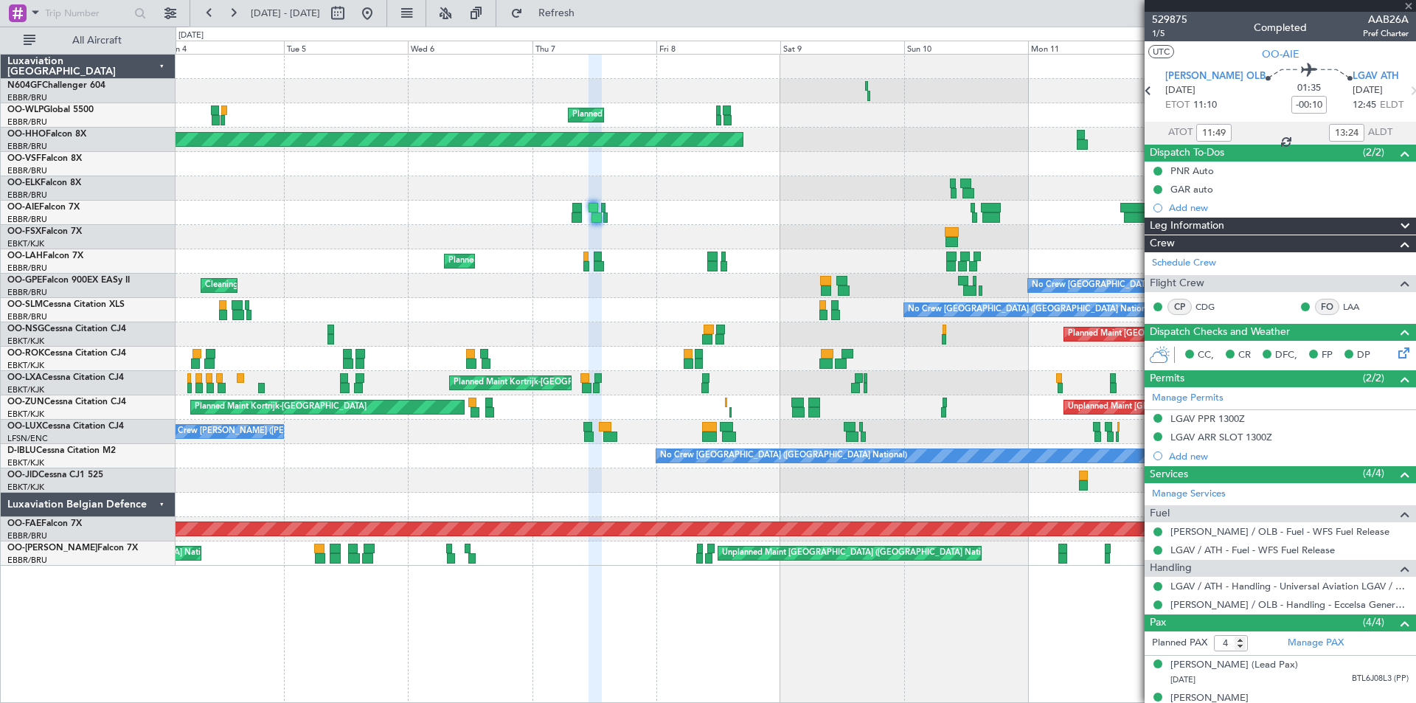
type input "14:08"
type input "14:36"
type input "0"
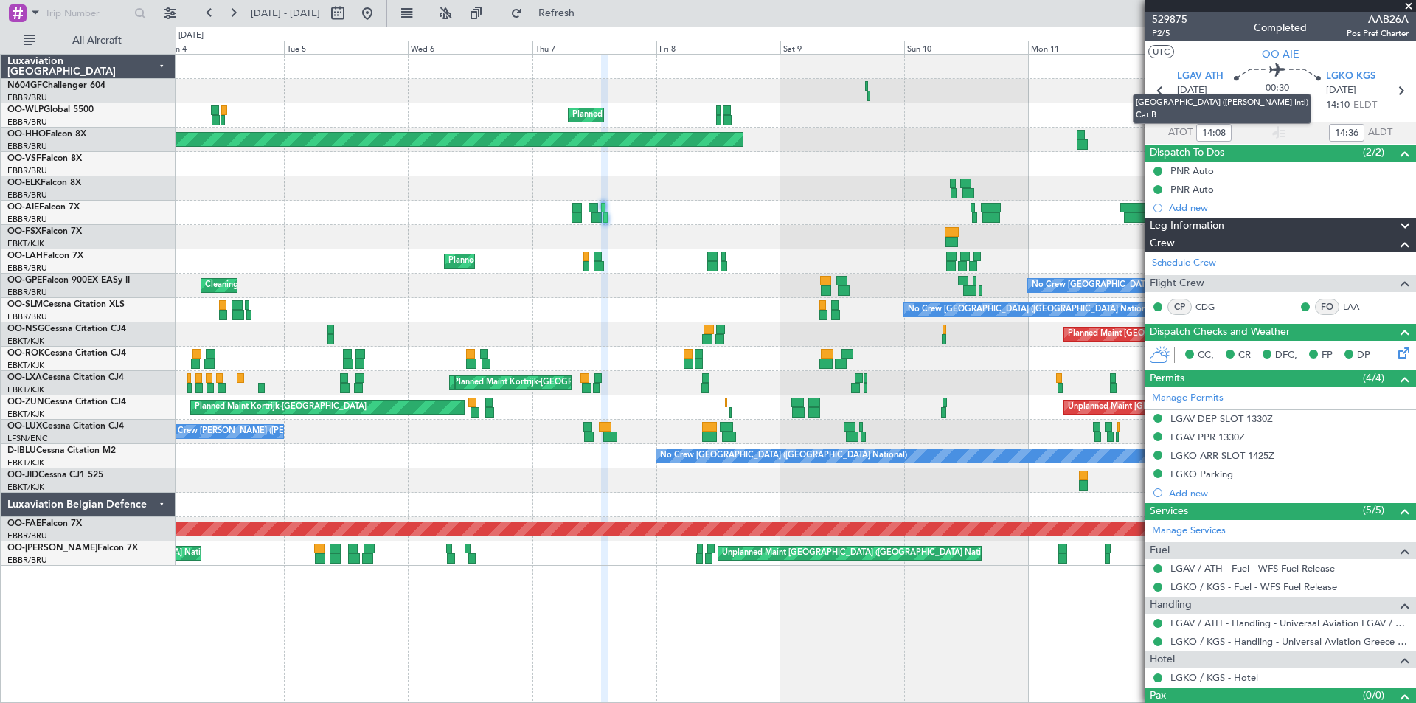
click at [1219, 128] on mat-tooltip-component "[GEOGRAPHIC_DATA] ([PERSON_NAME] Intl) Cat B" at bounding box center [1222, 108] width 199 height 51
click at [1222, 136] on input "14:08" at bounding box center [1214, 133] width 35 height 18
type input "14:07"
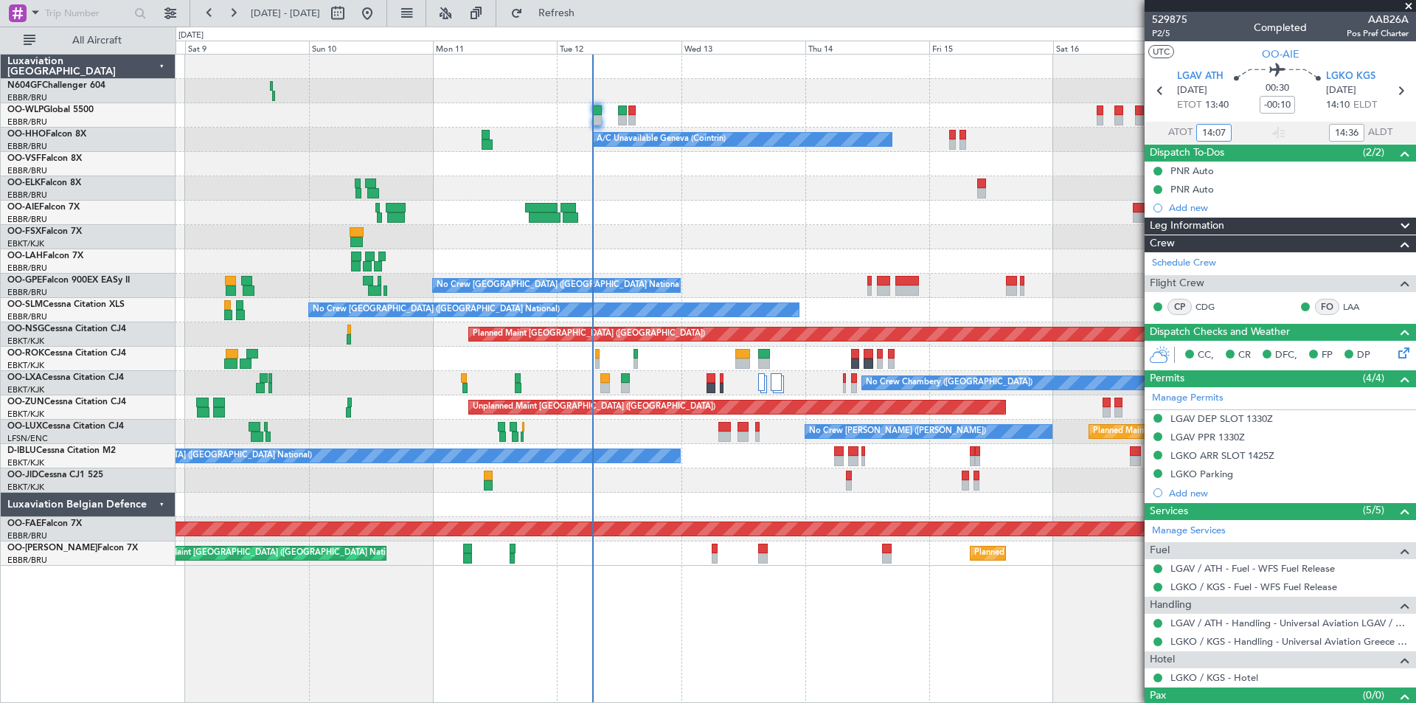
click at [112, 323] on div "Planned Maint Milan (Linate) A/C Unavailable Geneva (Cointrin) Planned Maint Ge…" at bounding box center [708, 365] width 1416 height 676
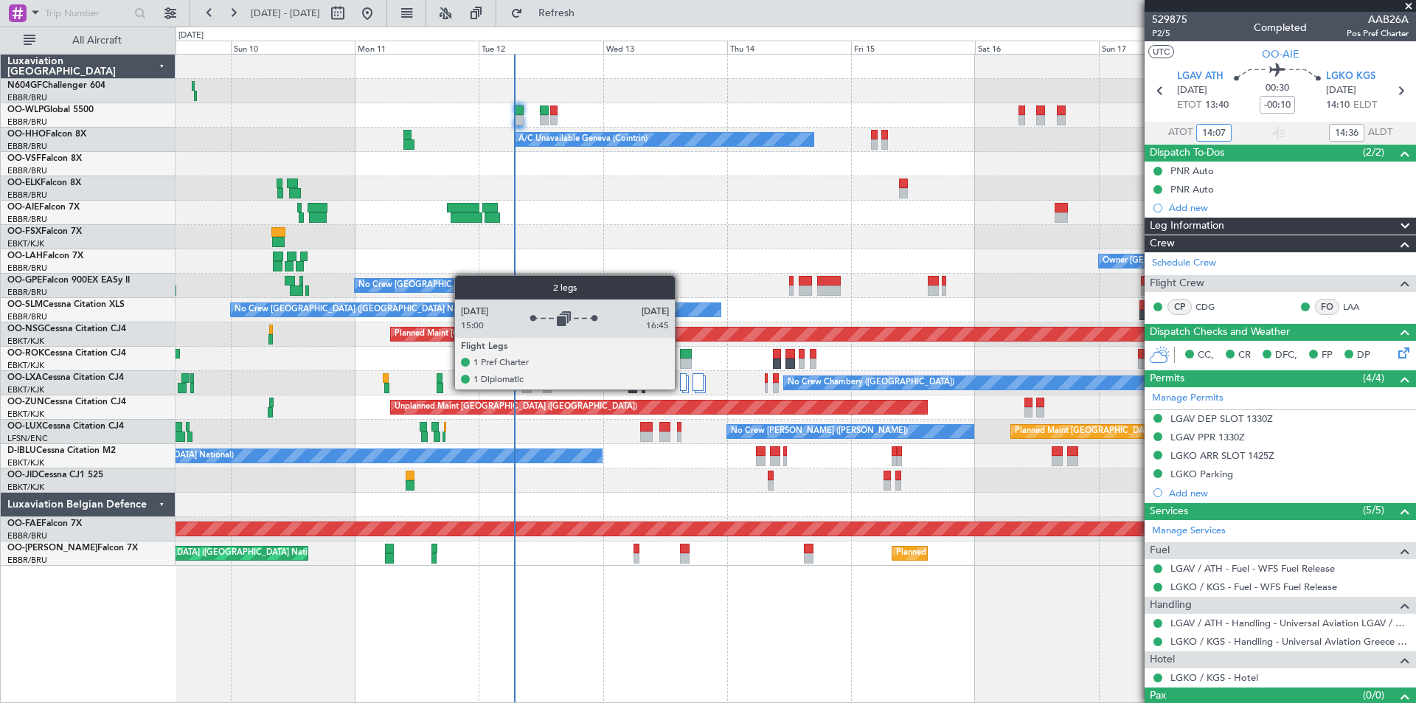
click at [682, 389] on div at bounding box center [683, 382] width 7 height 18
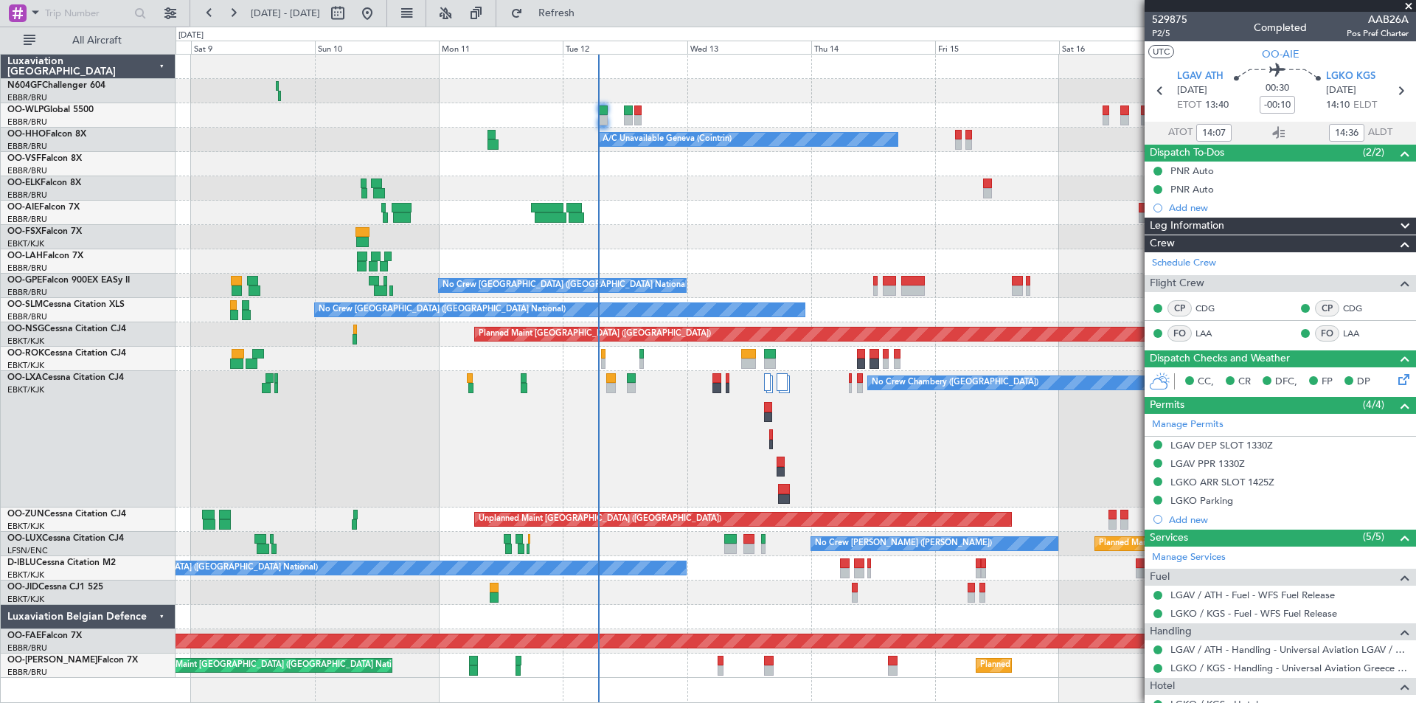
click at [794, 373] on div "Planned Maint Milan (Linate) A/C Unavailable Geneva (Cointrin) Planned Maint Ge…" at bounding box center [796, 366] width 1240 height 623
click at [588, 15] on span "Refresh" at bounding box center [557, 13] width 62 height 10
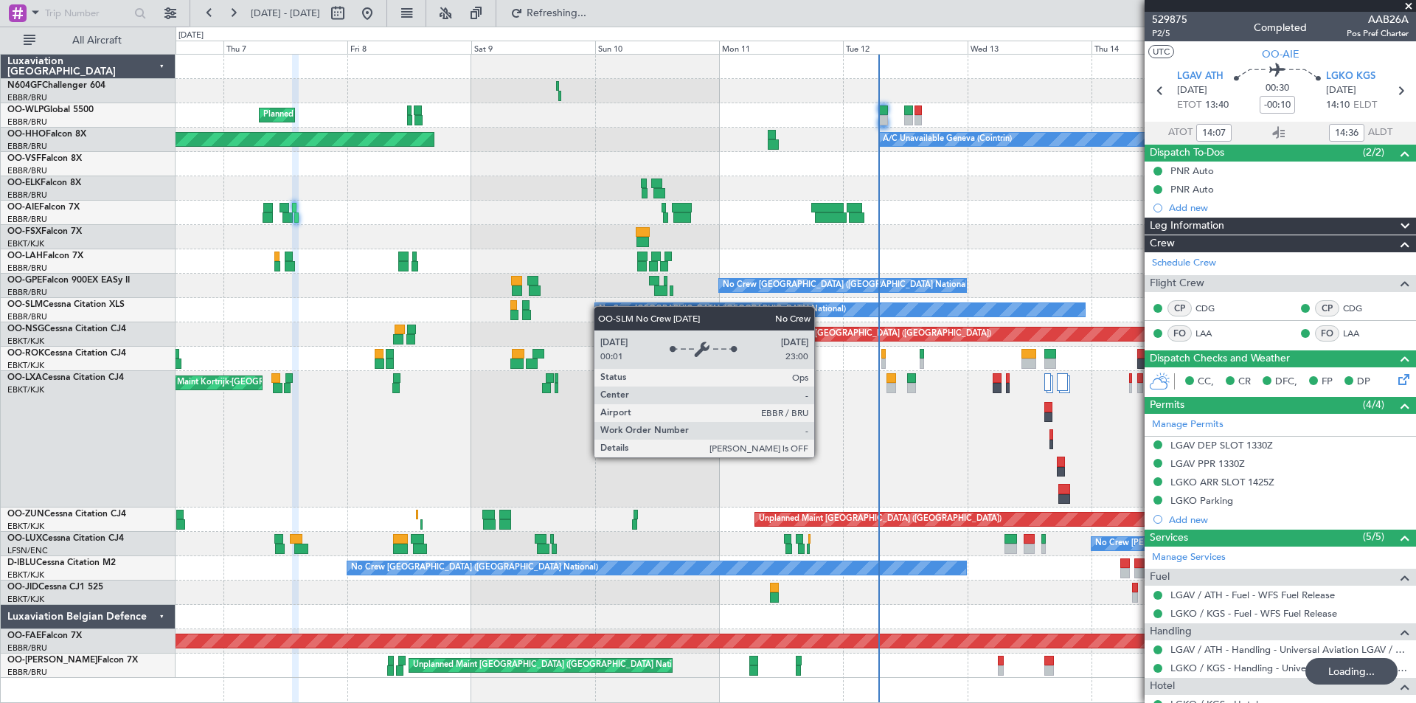
click at [640, 311] on div "Planned Maint Milan (Linate) A/C Unavailable Geneva (Cointrin) Planned Maint Ge…" at bounding box center [796, 366] width 1240 height 623
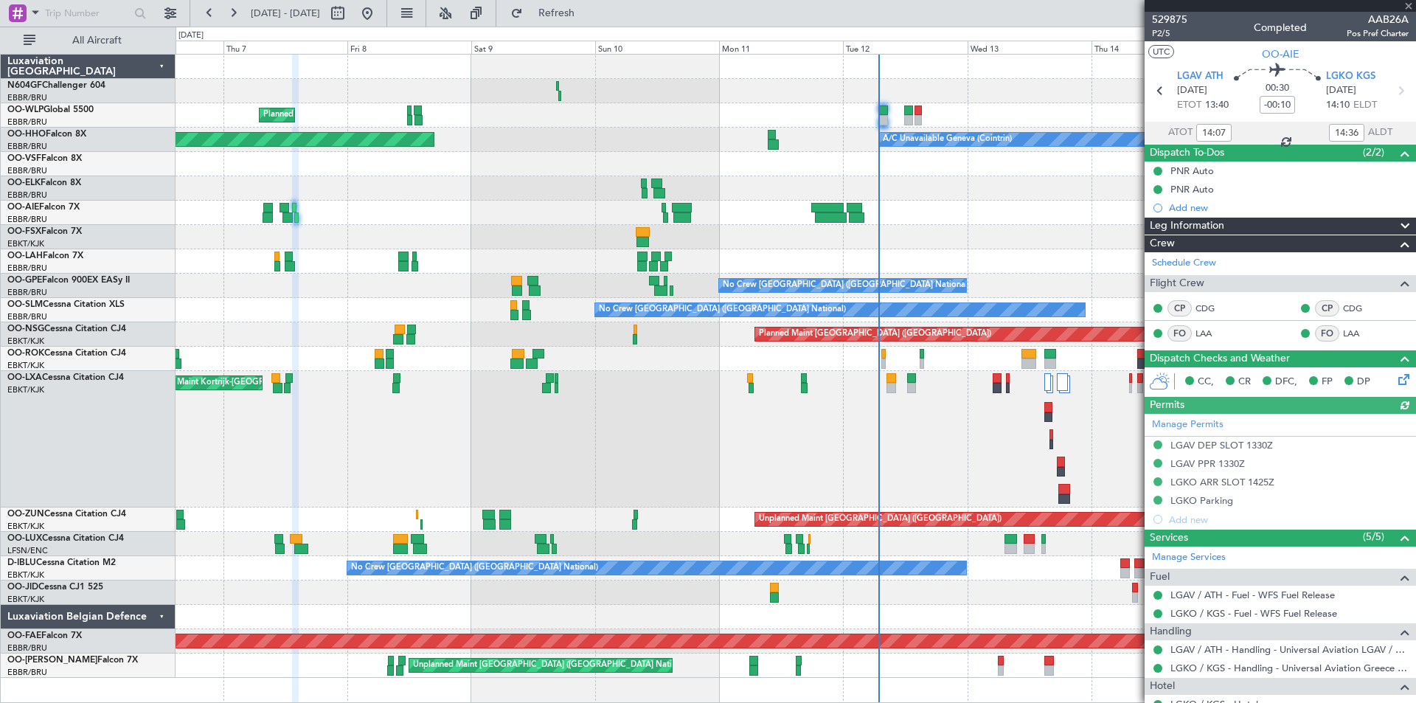
click at [661, 218] on div at bounding box center [796, 213] width 1240 height 24
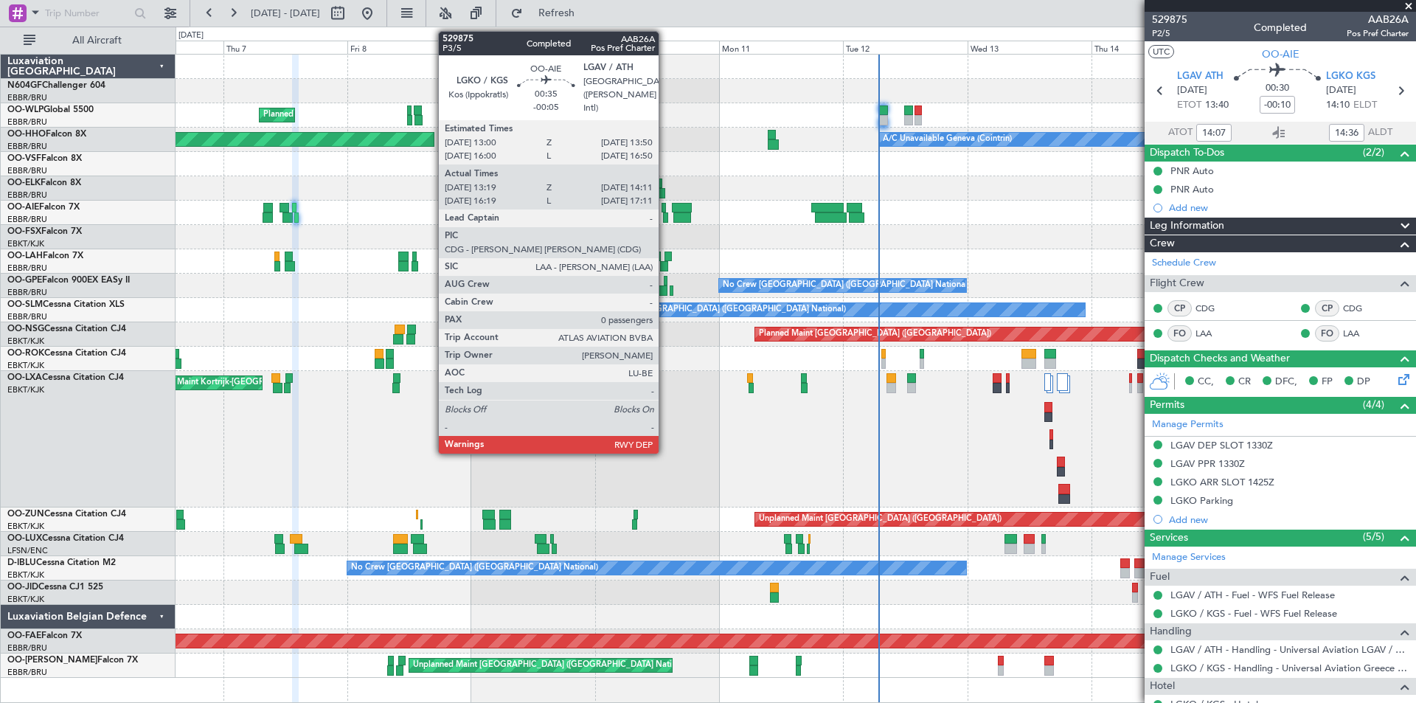
click at [665, 218] on div at bounding box center [665, 217] width 5 height 10
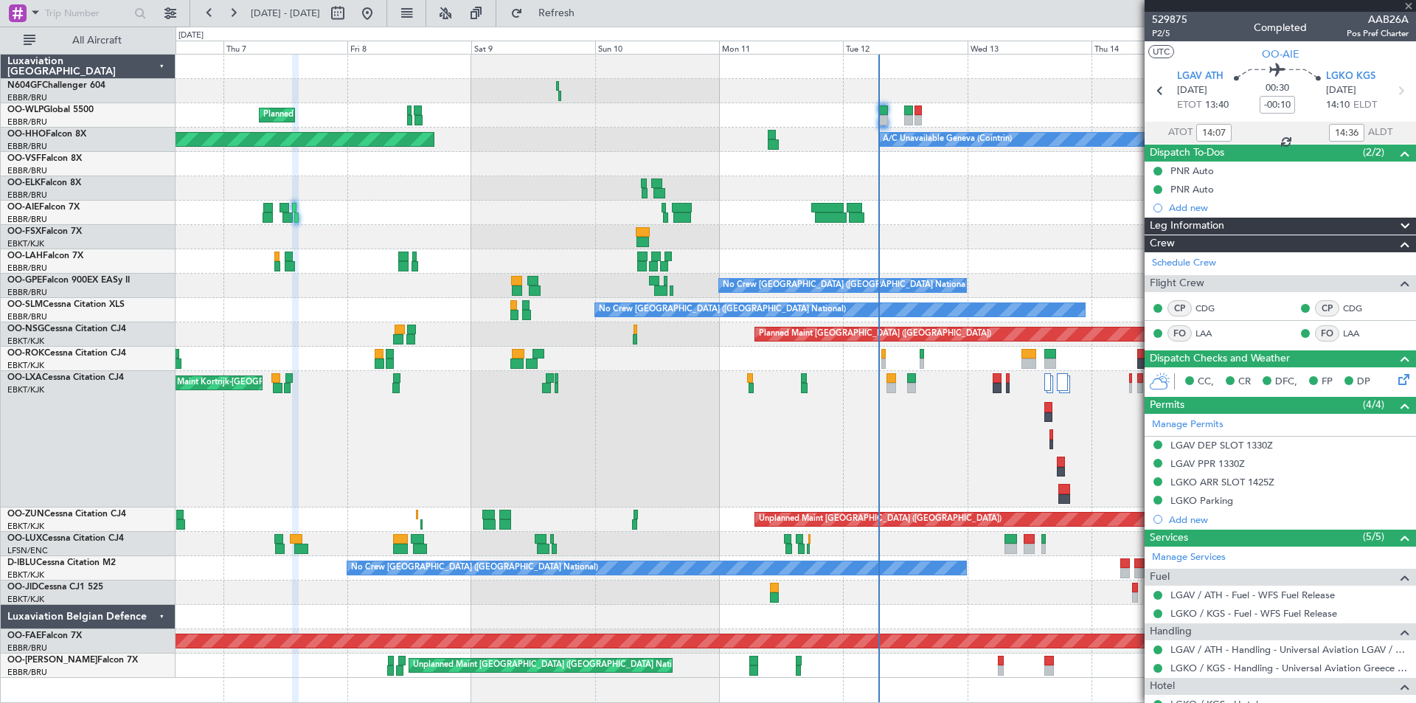
type input "-00:05"
type input "13:29"
type input "14:06"
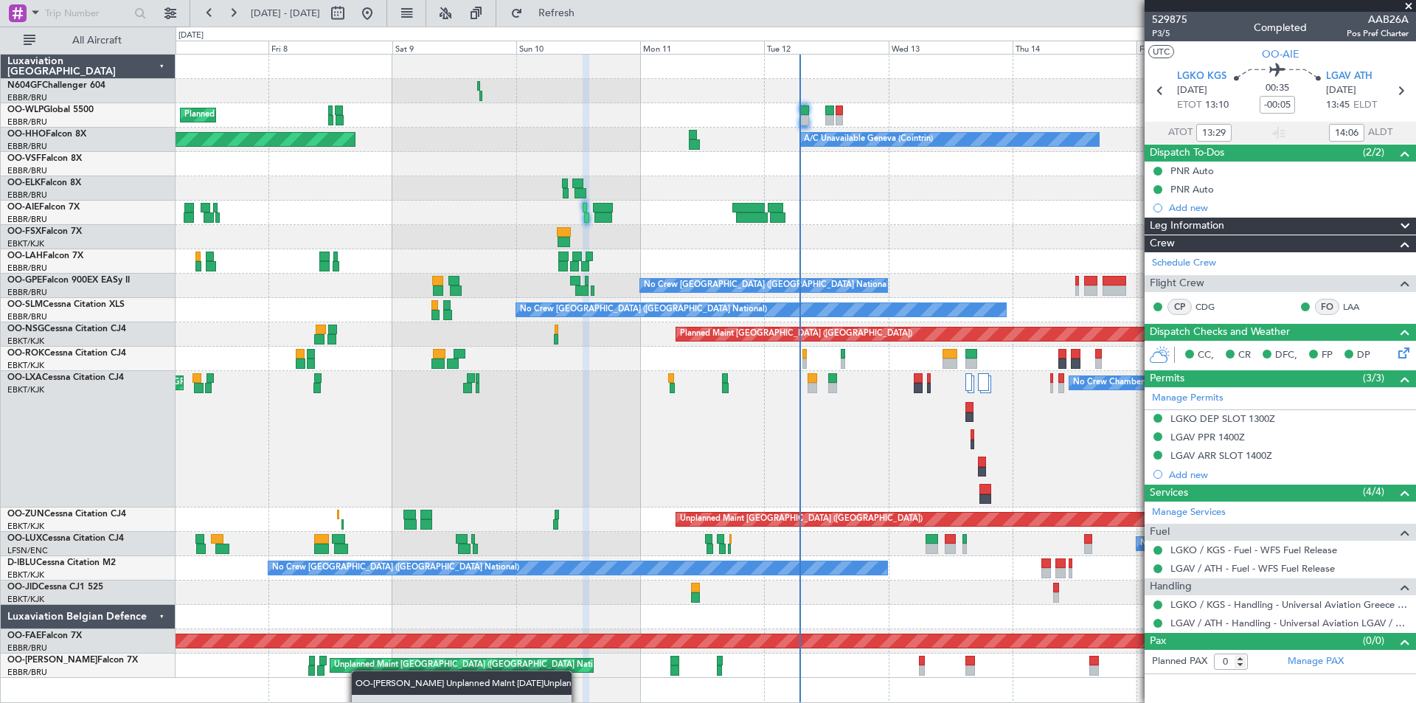
click at [357, 669] on div "Planned Maint Milan (Linate) Planned Maint Geneva ([GEOGRAPHIC_DATA]) A/C Unava…" at bounding box center [796, 378] width 1241 height 649
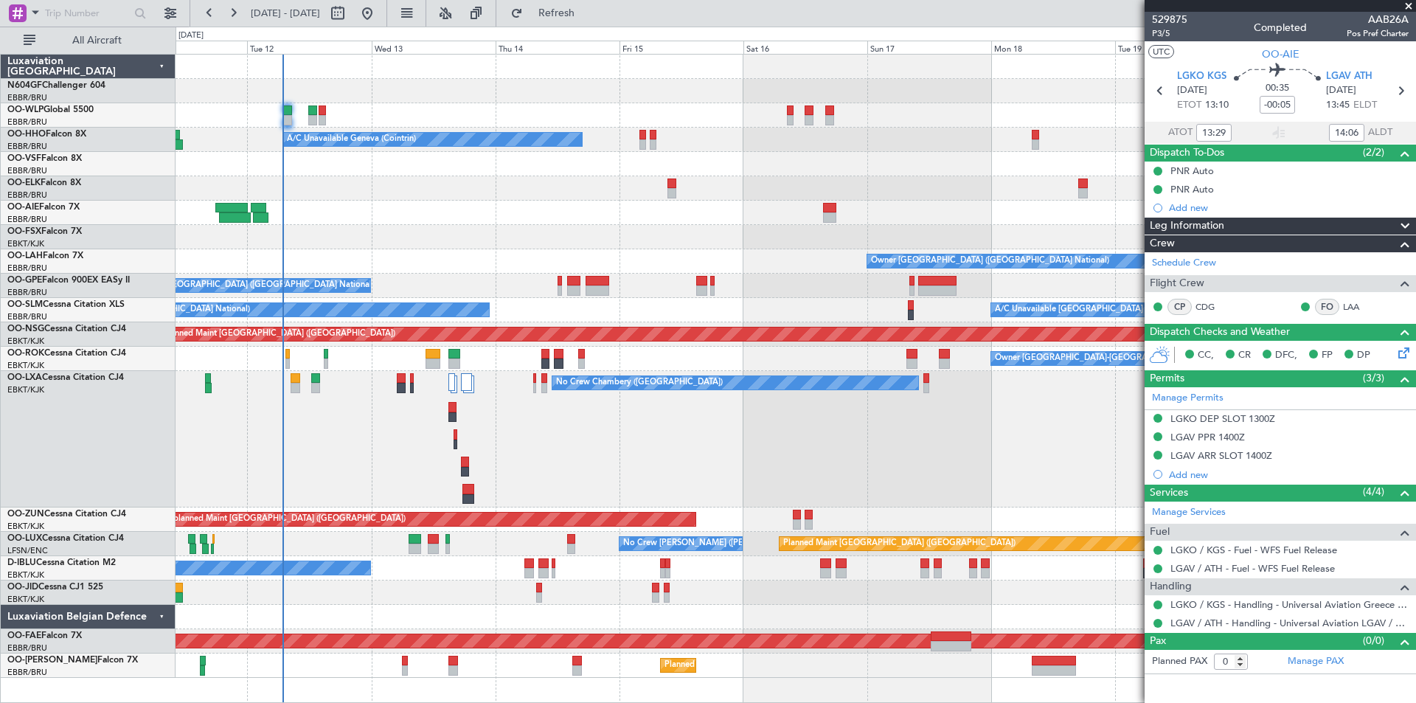
click at [322, 485] on div "No Crew Chambery ([GEOGRAPHIC_DATA])" at bounding box center [796, 439] width 1240 height 136
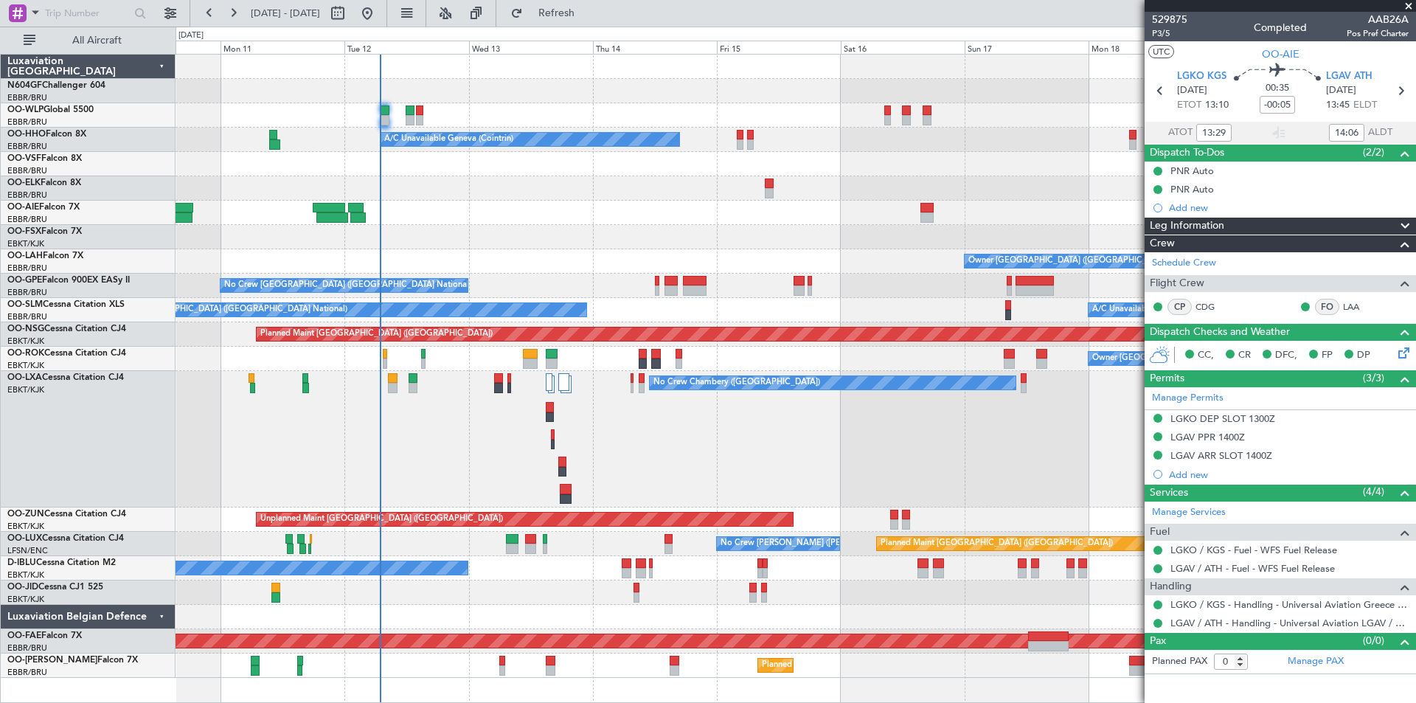
click at [590, 277] on div "Planned Maint [GEOGRAPHIC_DATA] ([GEOGRAPHIC_DATA]) A/C Unavailable Geneva (Coi…" at bounding box center [796, 366] width 1240 height 623
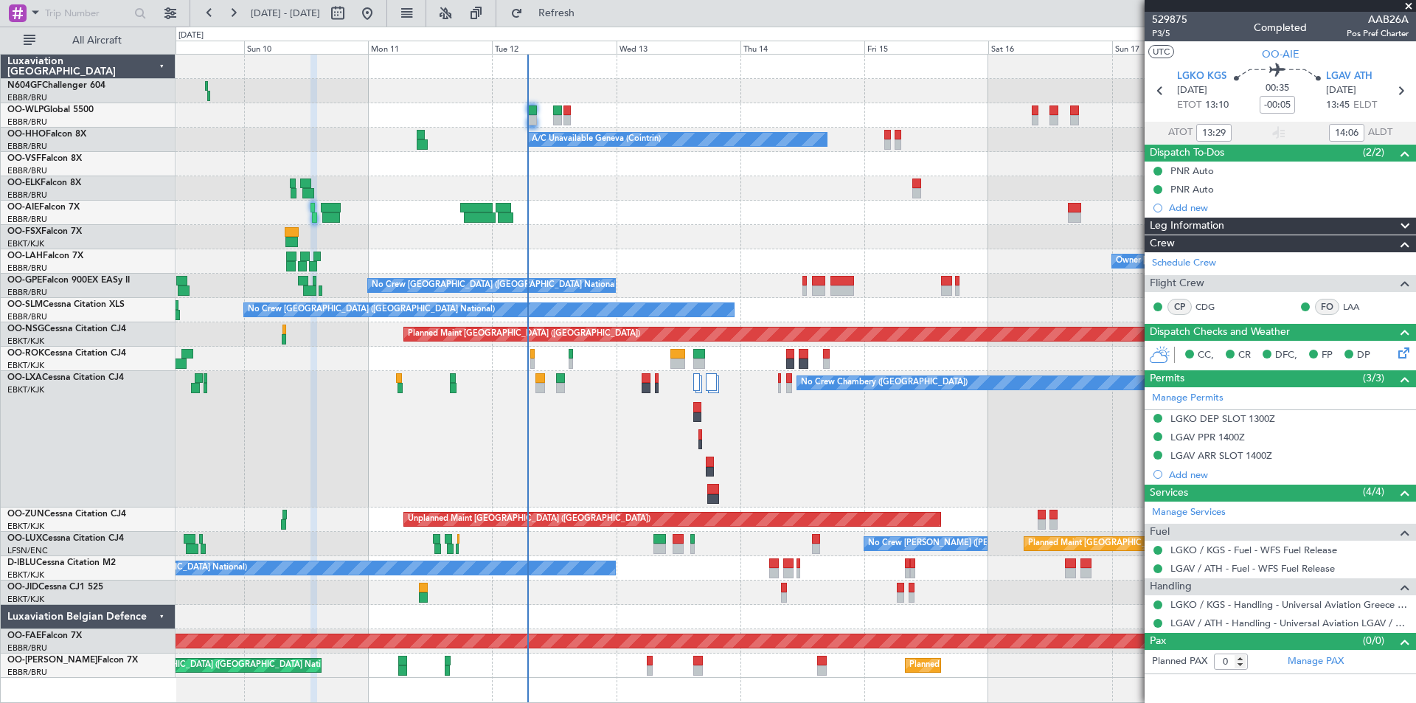
click at [492, 364] on div "Planned Maint Milan (Linate) A/C Unavailable Geneva (Cointrin) Planned Maint Ge…" at bounding box center [796, 366] width 1240 height 623
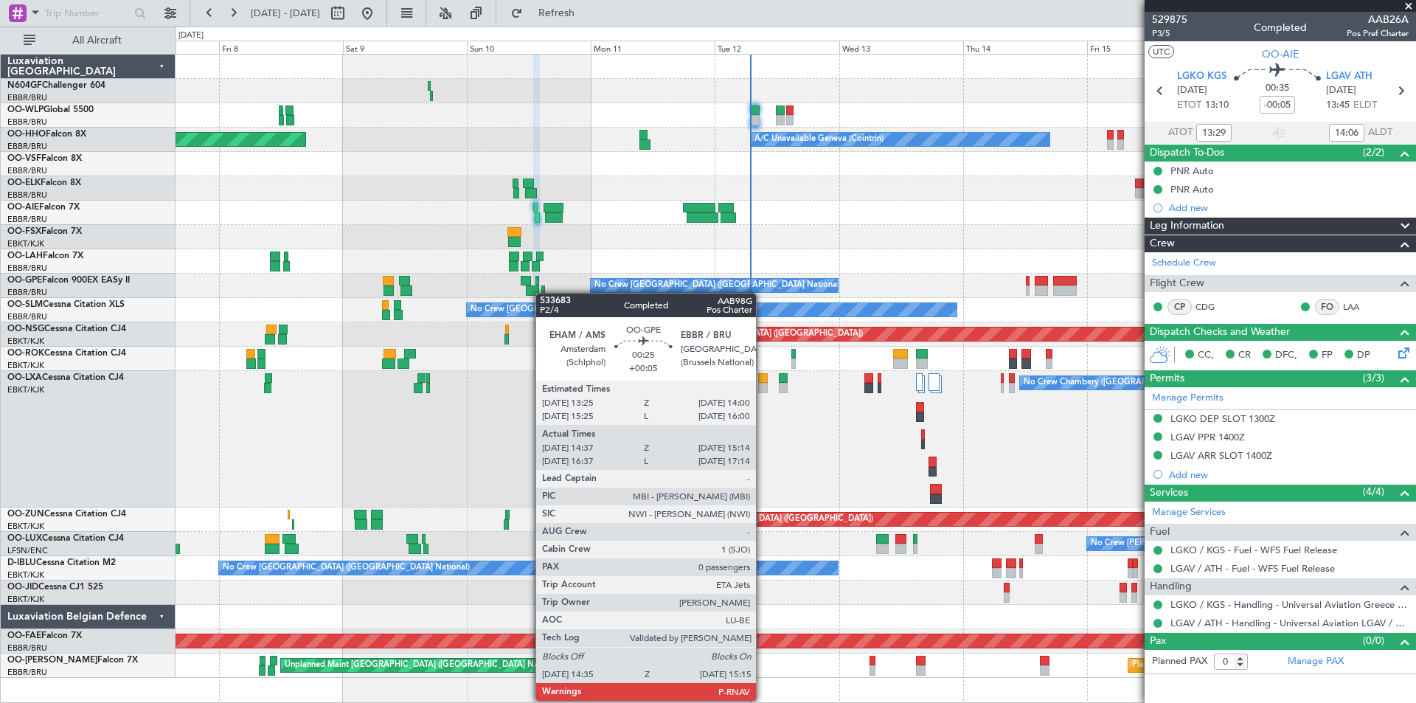
click at [544, 294] on div "Planned Maint Milan (Linate) A/C Unavailable Geneva (Cointrin) Planned Maint Ge…" at bounding box center [796, 366] width 1240 height 623
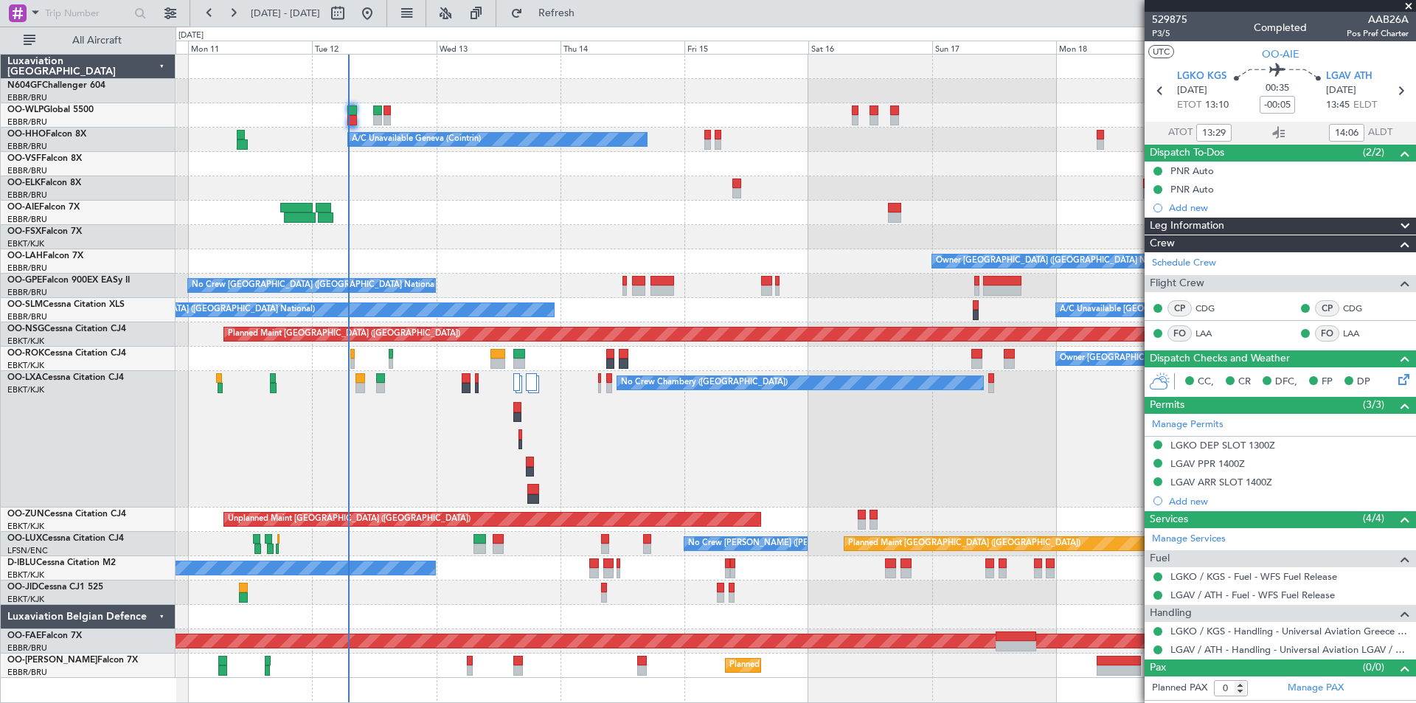
click at [494, 386] on div "Planned Maint [GEOGRAPHIC_DATA] ([GEOGRAPHIC_DATA]) A/C Unavailable Geneva (Coi…" at bounding box center [796, 366] width 1240 height 623
click at [555, 480] on div "No Crew Chambery ([GEOGRAPHIC_DATA])" at bounding box center [796, 439] width 1240 height 136
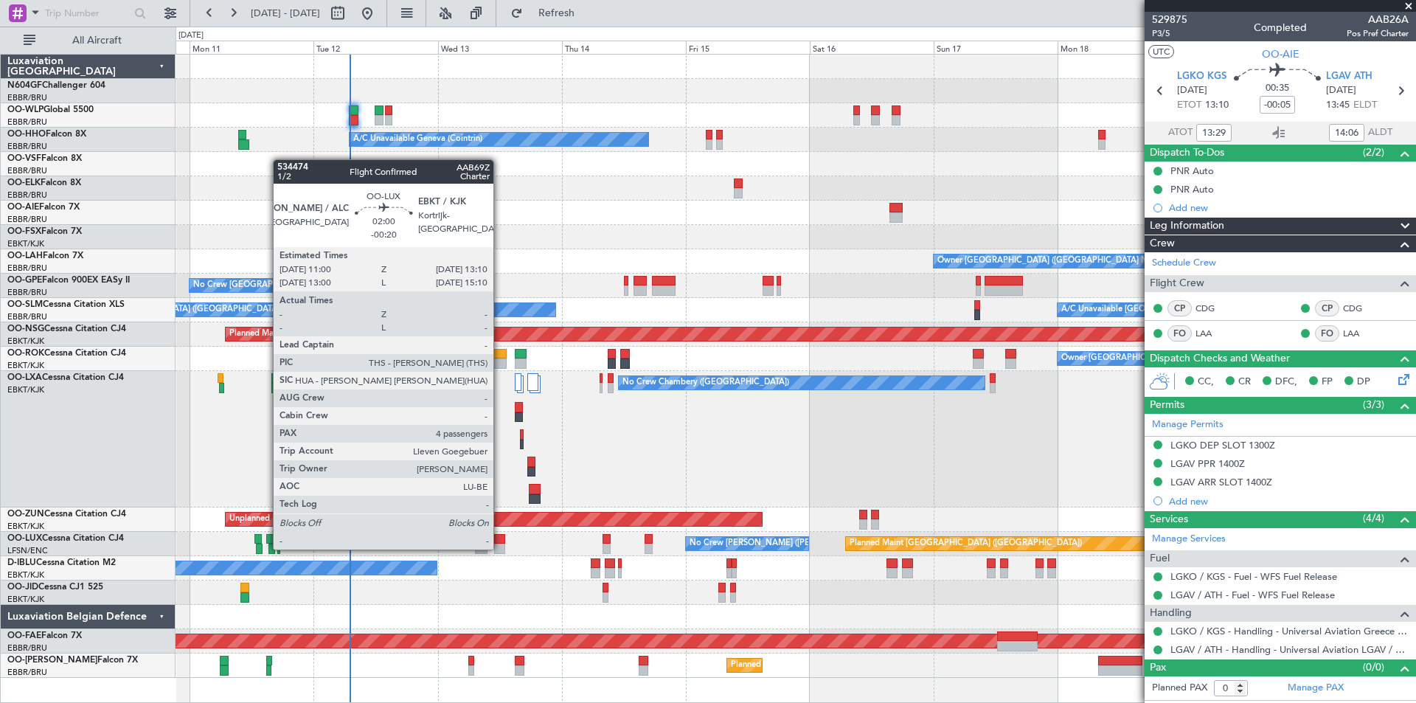
click at [500, 550] on div at bounding box center [500, 549] width 12 height 10
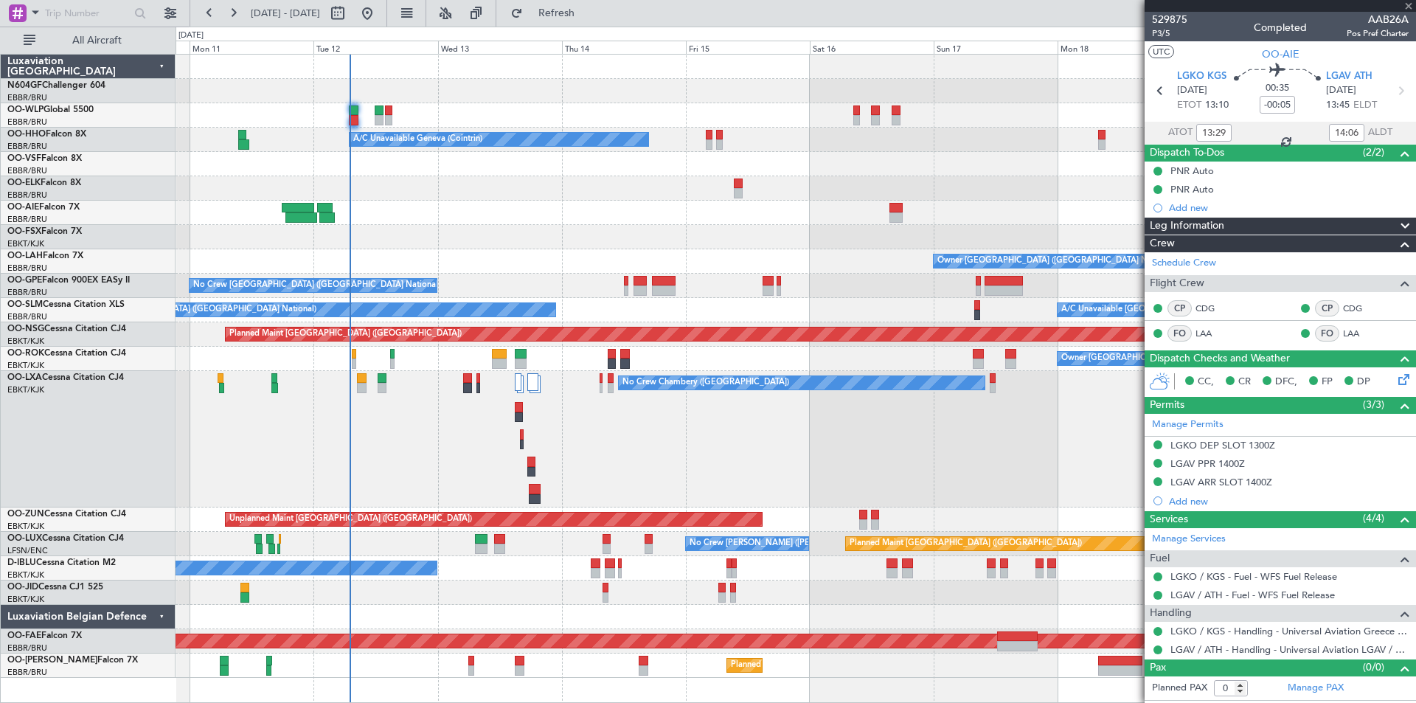
type input "-00:20"
type input "4"
